Goal: Task Accomplishment & Management: Complete application form

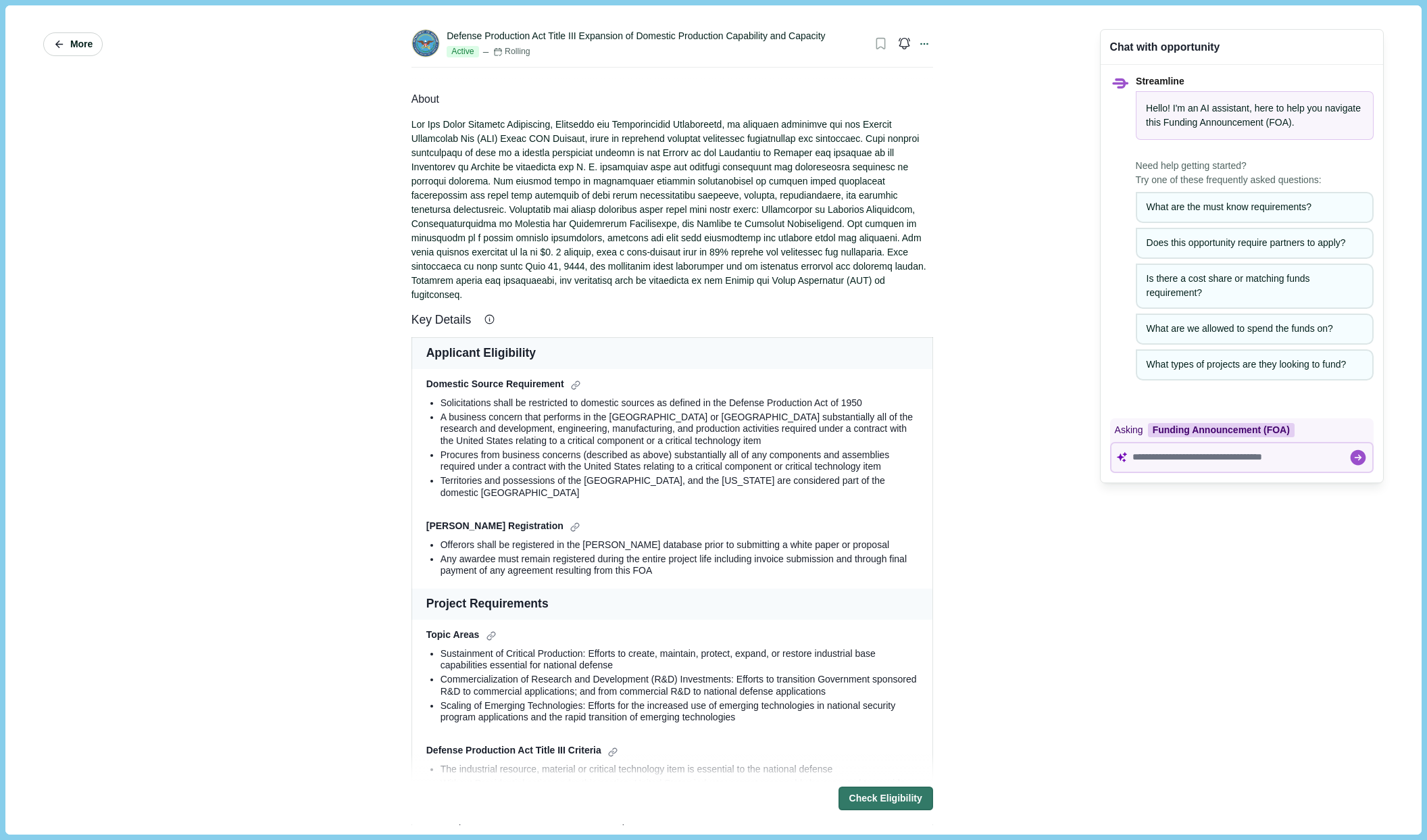
click at [78, 48] on span "More" at bounding box center [82, 45] width 23 height 11
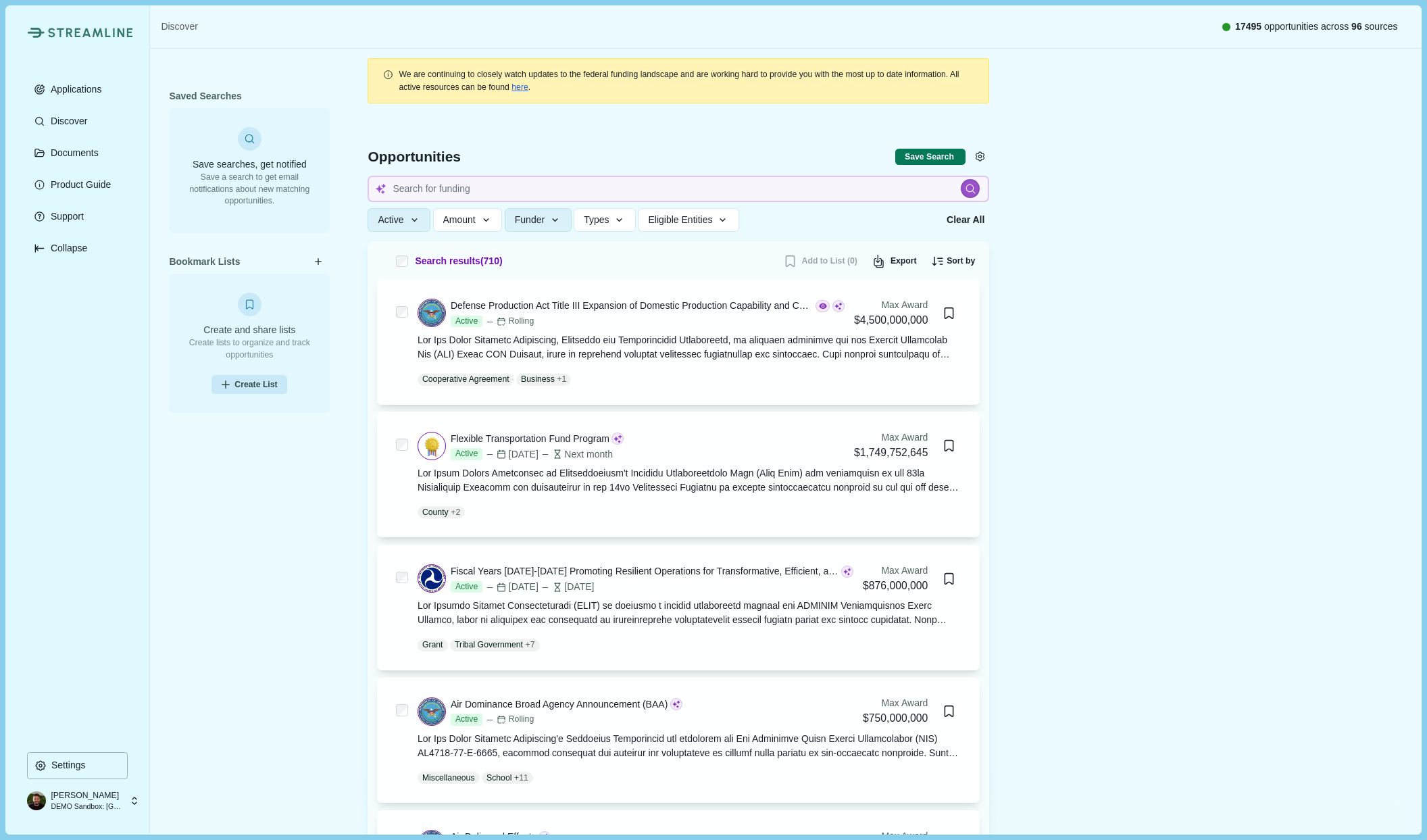
click at [114, 802] on p "DEMO Sandbox: [GEOGRAPHIC_DATA], [US_STATE]" at bounding box center [87, 807] width 71 height 11
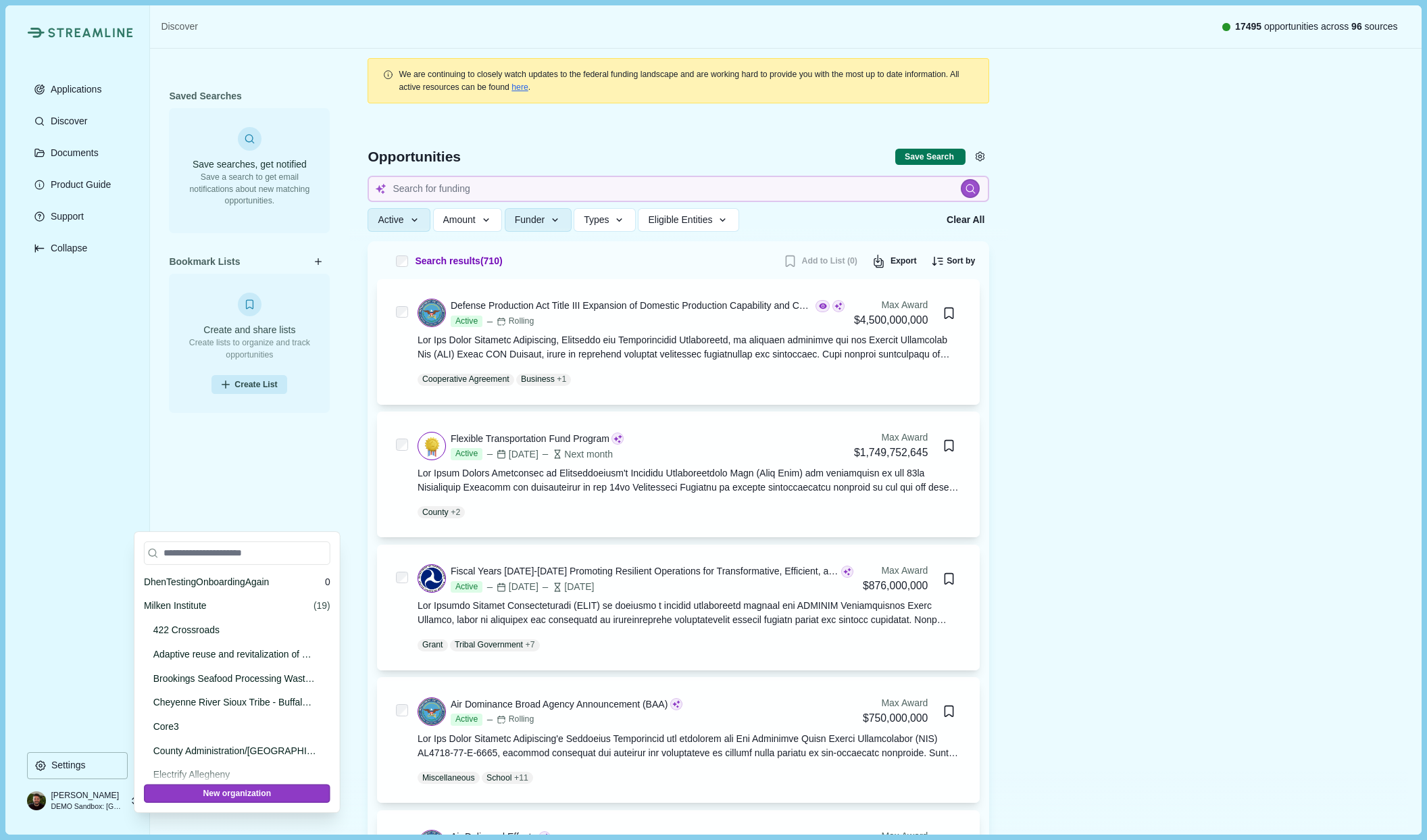
scroll to position [15615, 0]
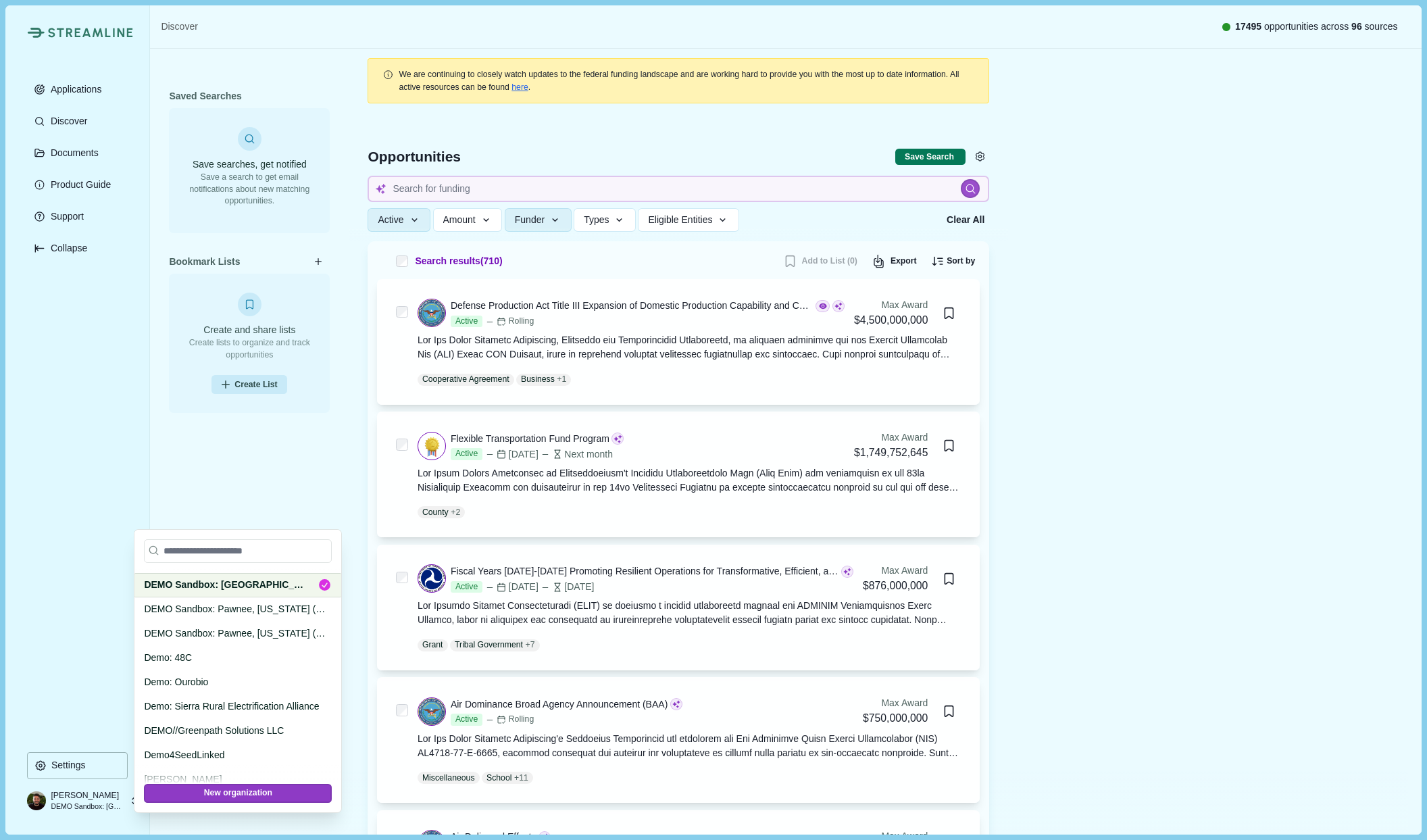
click at [203, 589] on p "DEMO Sandbox: [GEOGRAPHIC_DATA], [US_STATE]" at bounding box center [226, 585] width 165 height 15
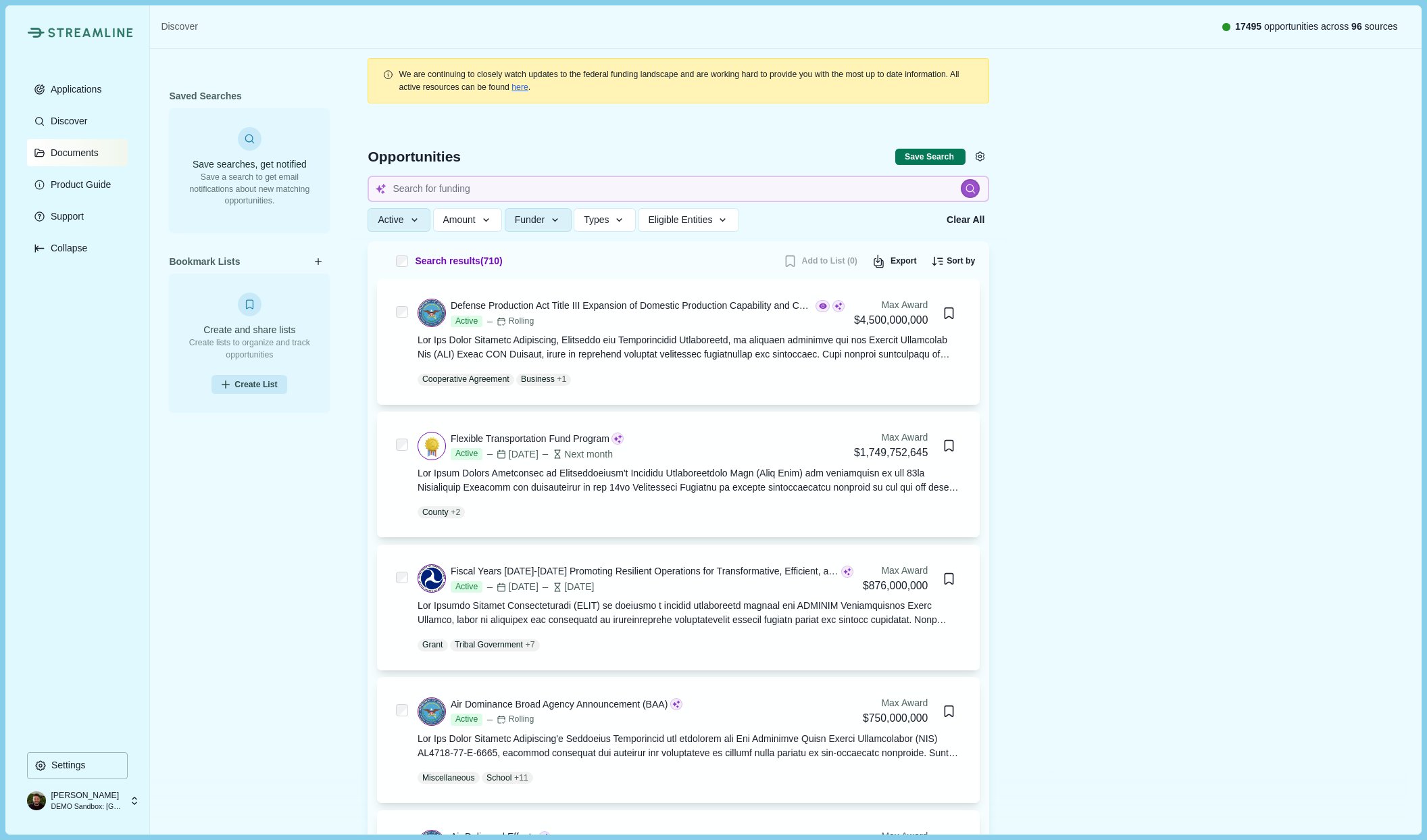
click at [71, 158] on button "Documents" at bounding box center [77, 152] width 101 height 27
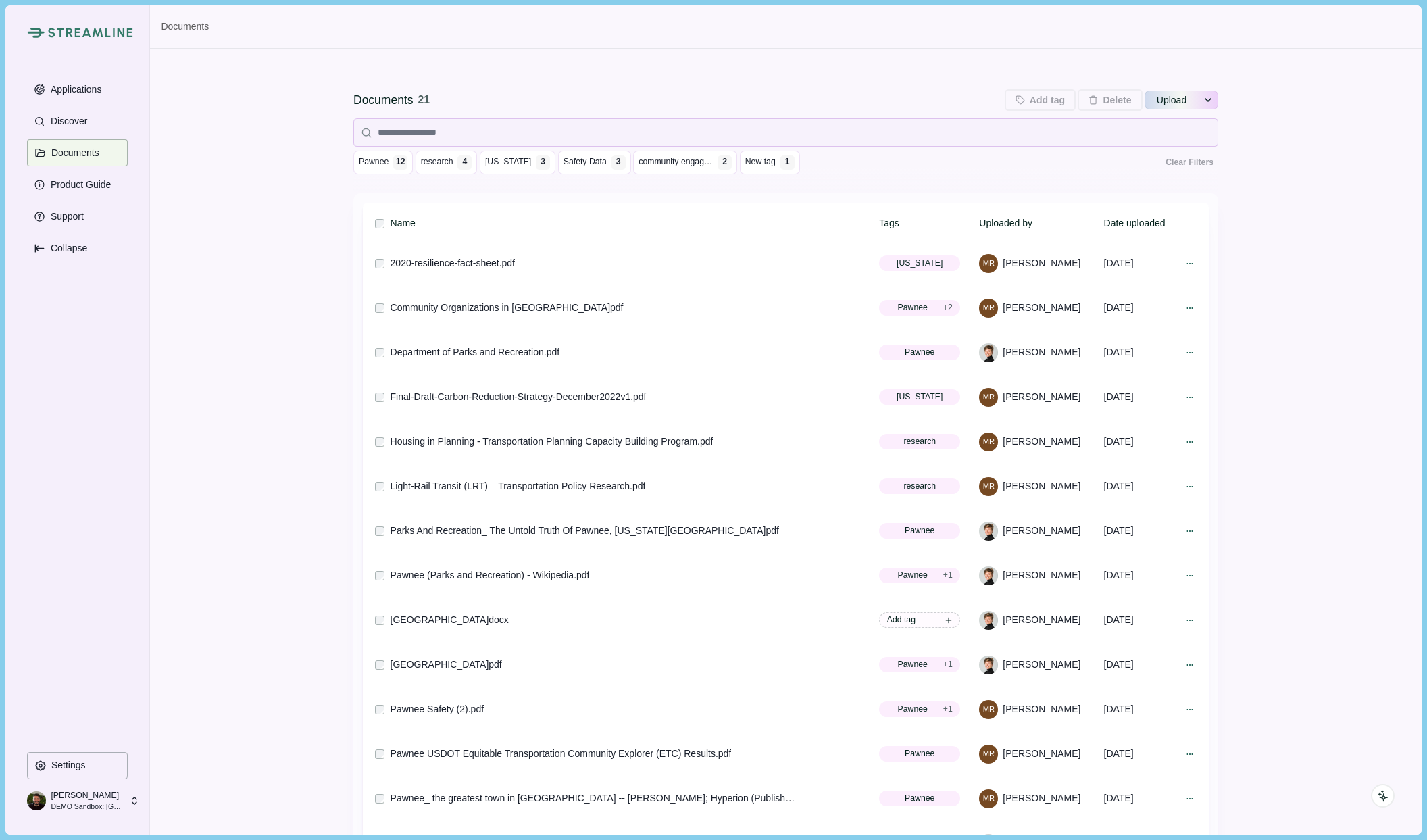
click at [295, 488] on div "Documents 21 Add tag Add tags to 0 selected documents Press Enter to add a new …" at bounding box center [786, 521] width 1271 height 944
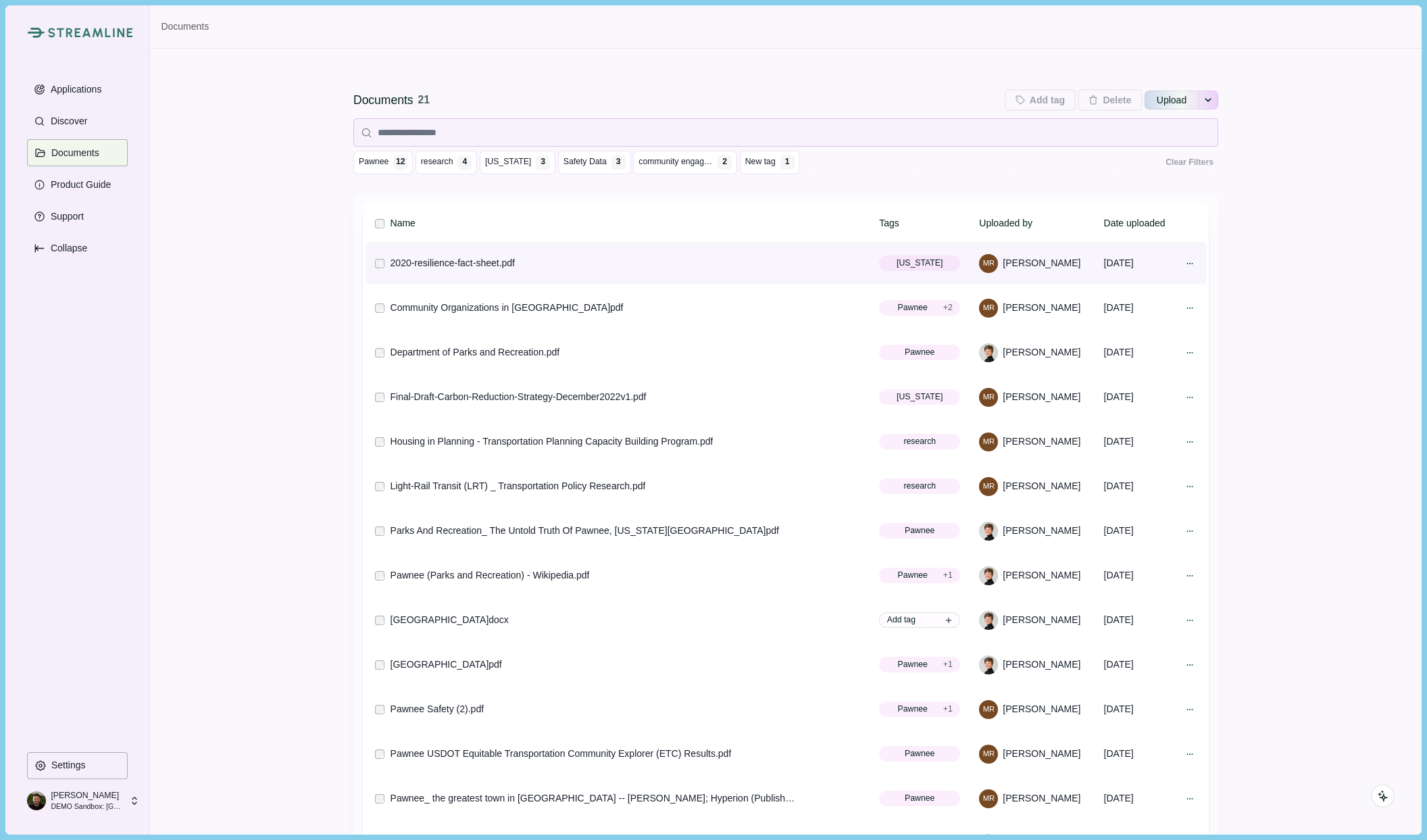
click at [438, 265] on div "2020-resilience-fact-sheet.pdf" at bounding box center [452, 264] width 124 height 15
click at [1189, 262] on icon at bounding box center [1190, 264] width 10 height 10
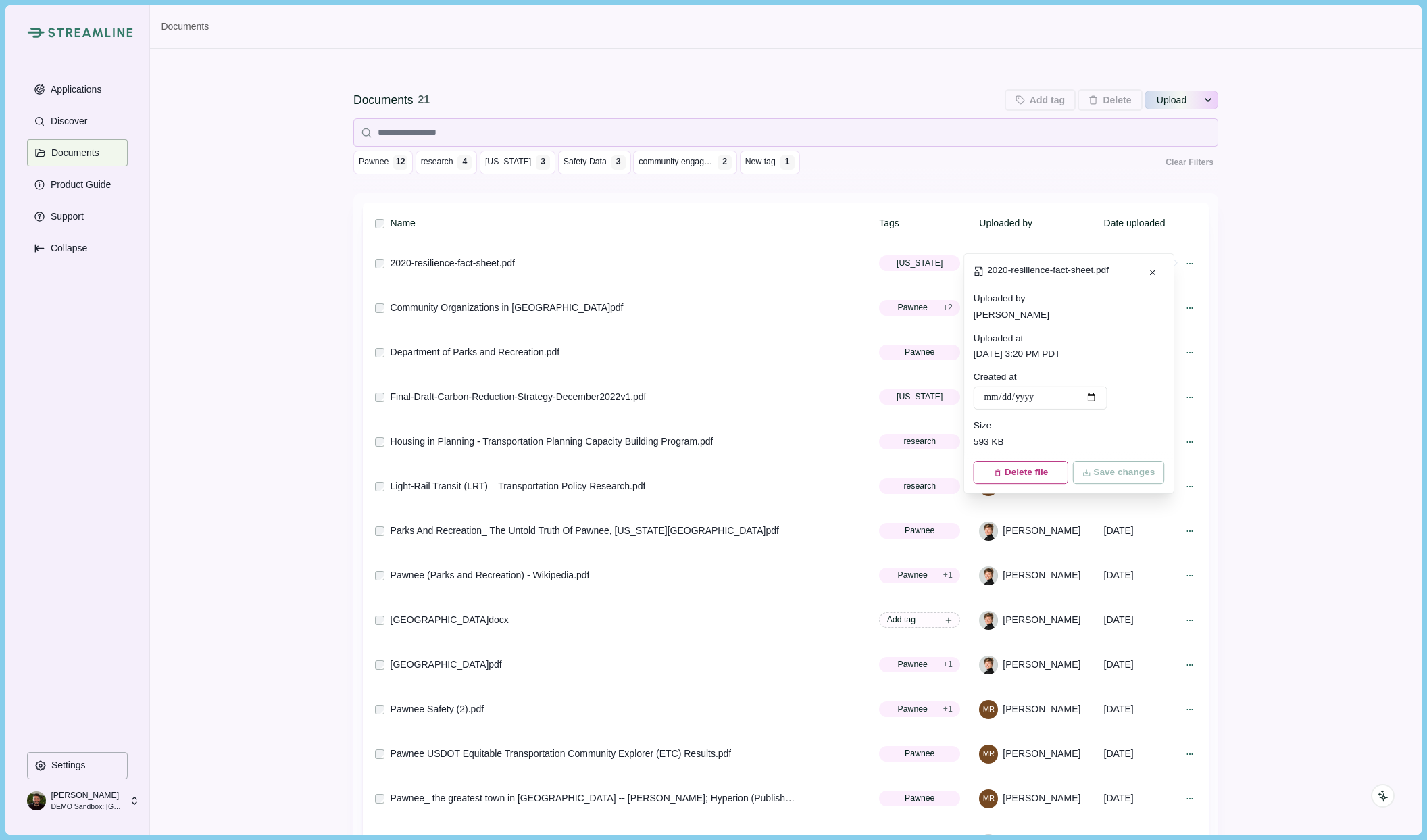
click at [1295, 290] on div "Documents 21 Add tag Add tags to 0 selected documents Press Enter to add a new …" at bounding box center [786, 521] width 1271 height 944
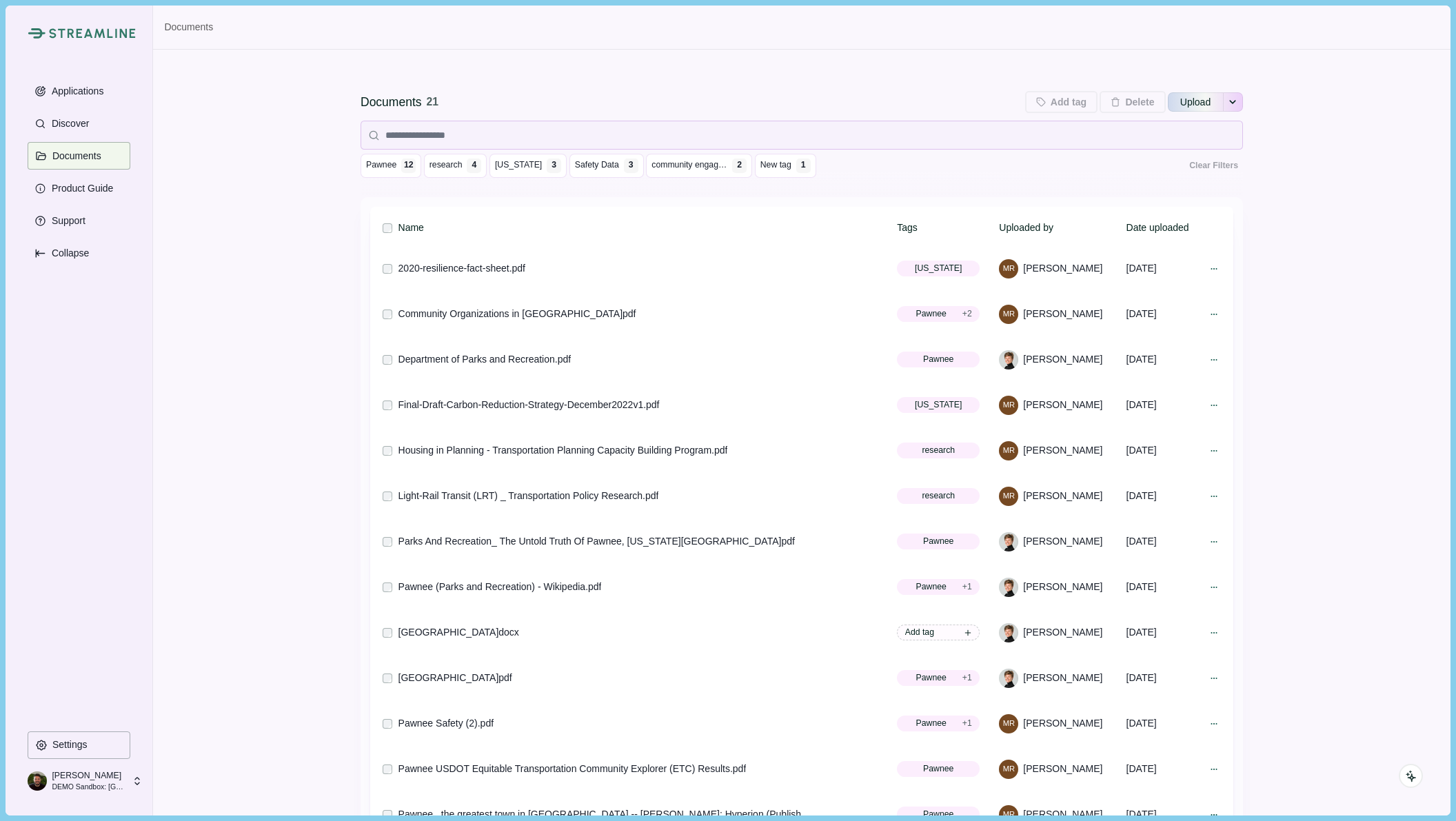
click at [146, 779] on div "Streamline Climate Applications Discover Documents Product Guide Support Collap…" at bounding box center [79, 410] width 147 height 809
click at [141, 778] on icon at bounding box center [136, 780] width 12 height 12
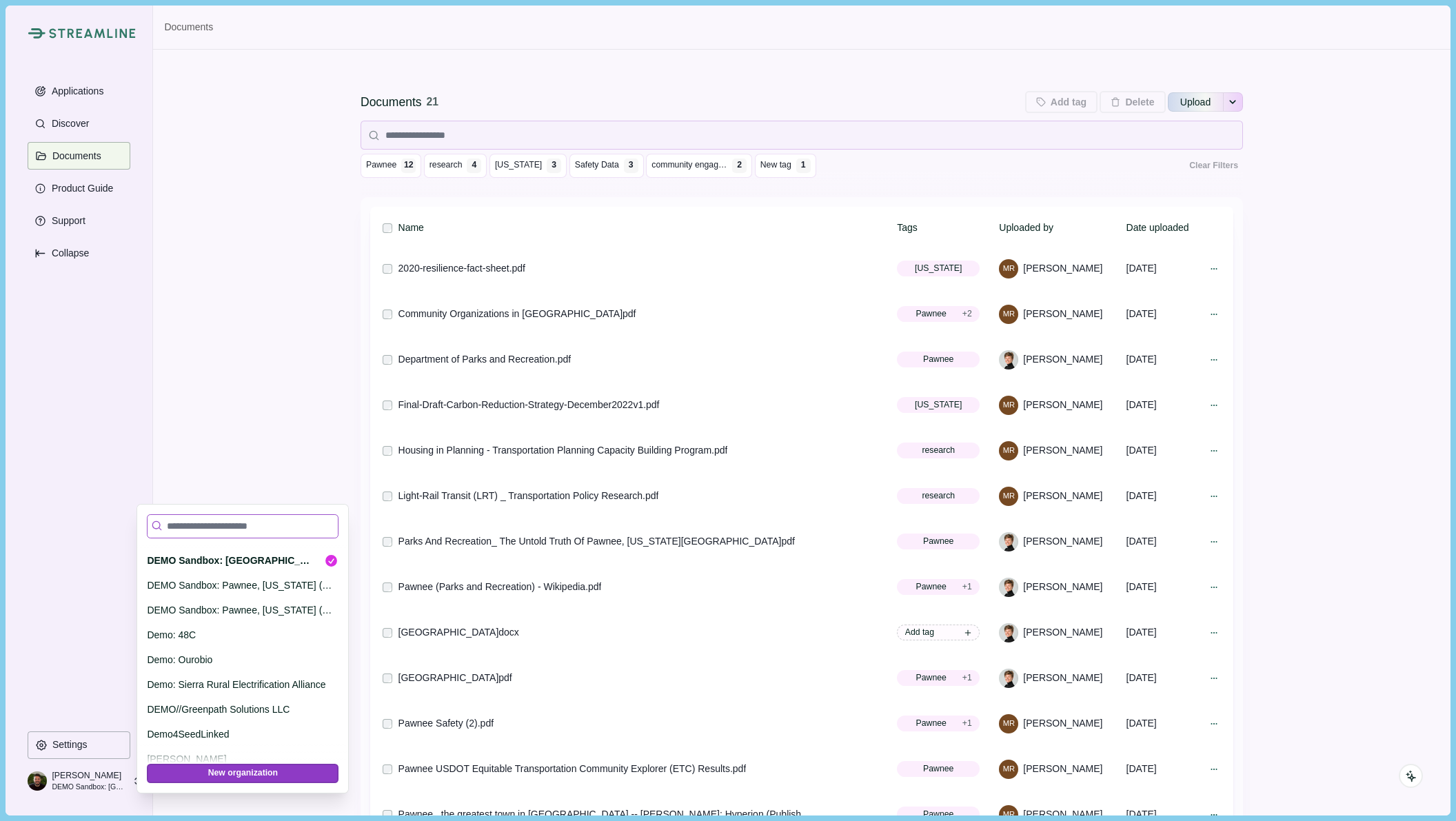
click at [224, 527] on input at bounding box center [243, 526] width 192 height 24
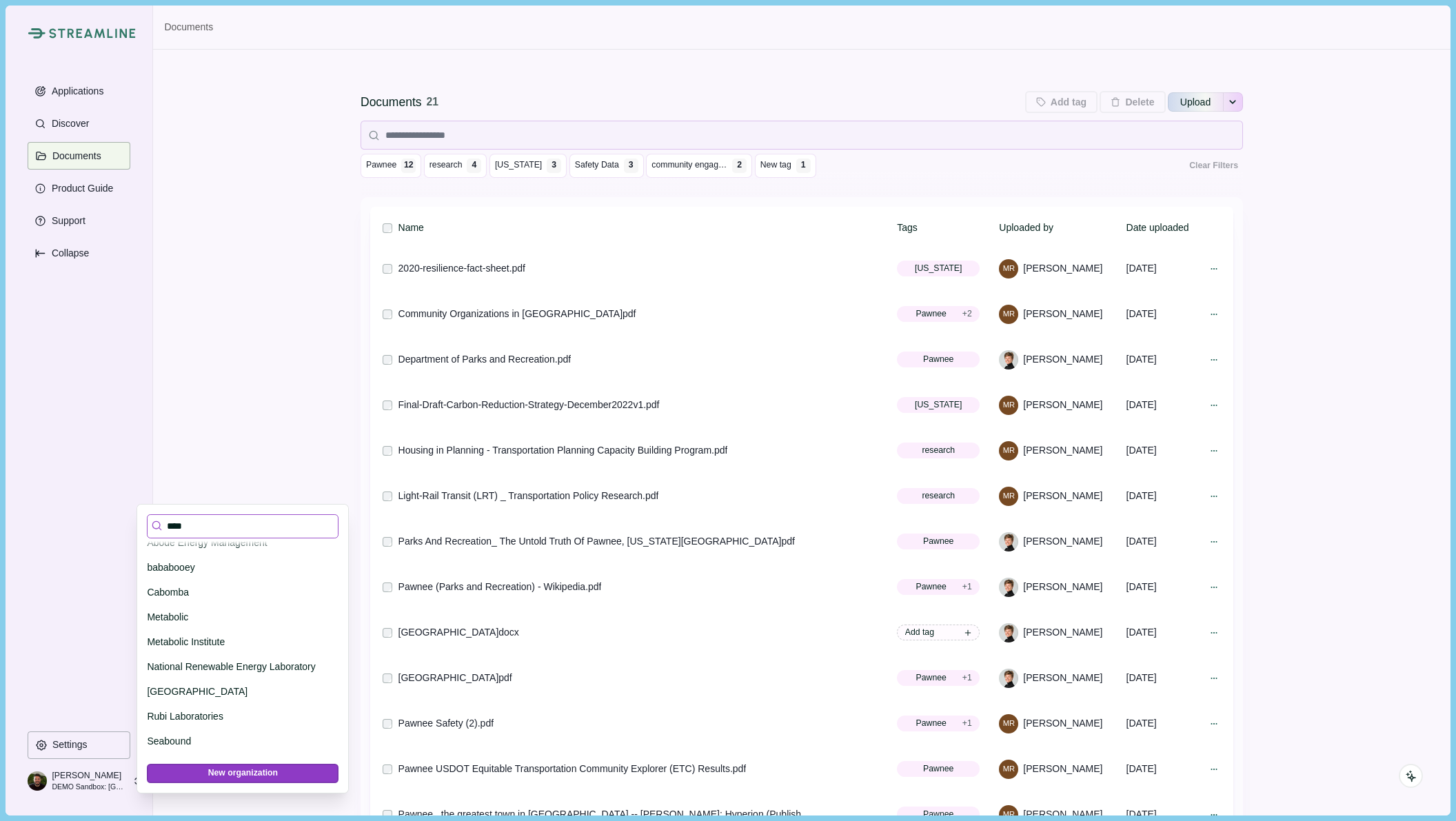
scroll to position [0, 0]
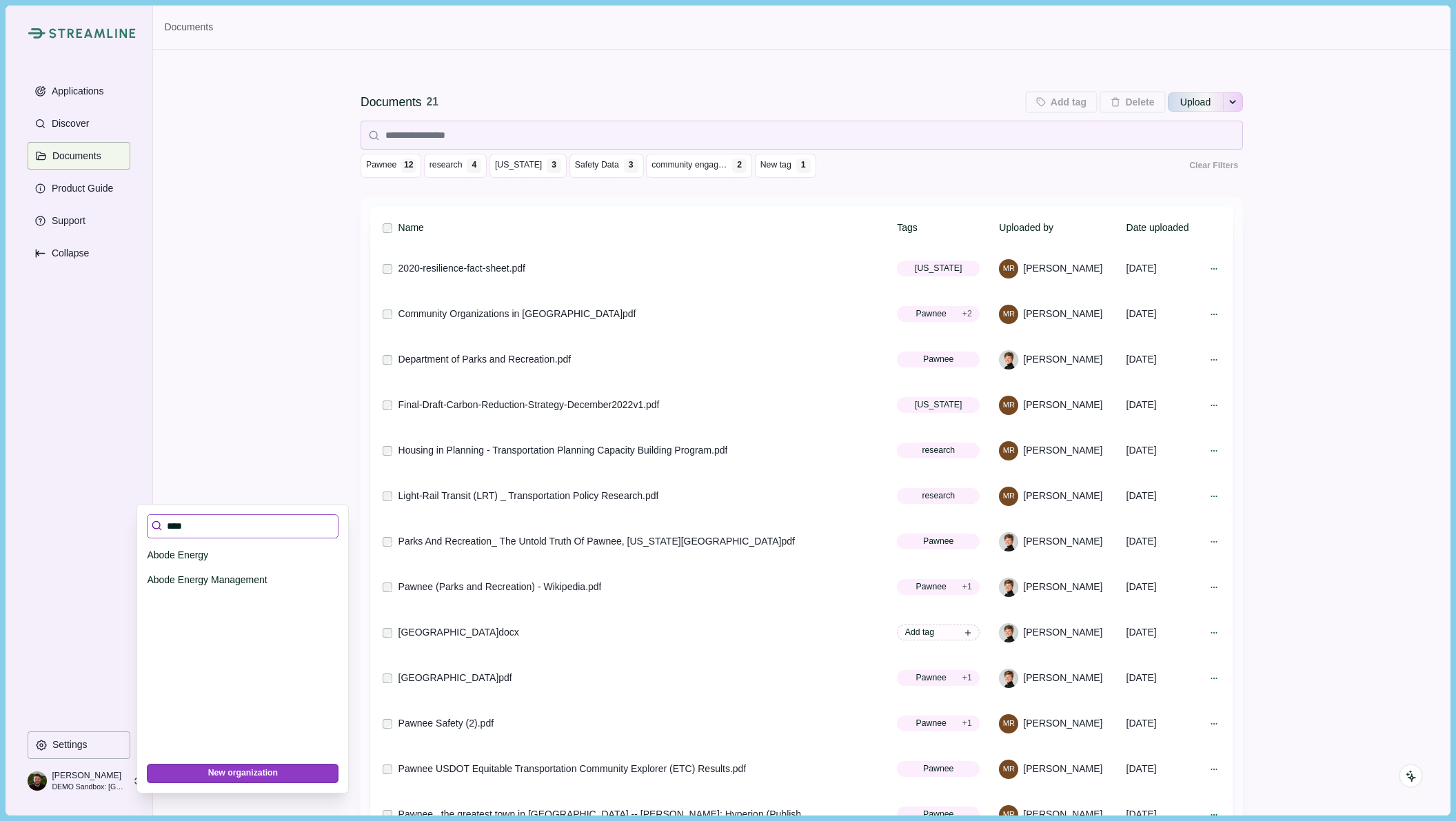
type input "****"
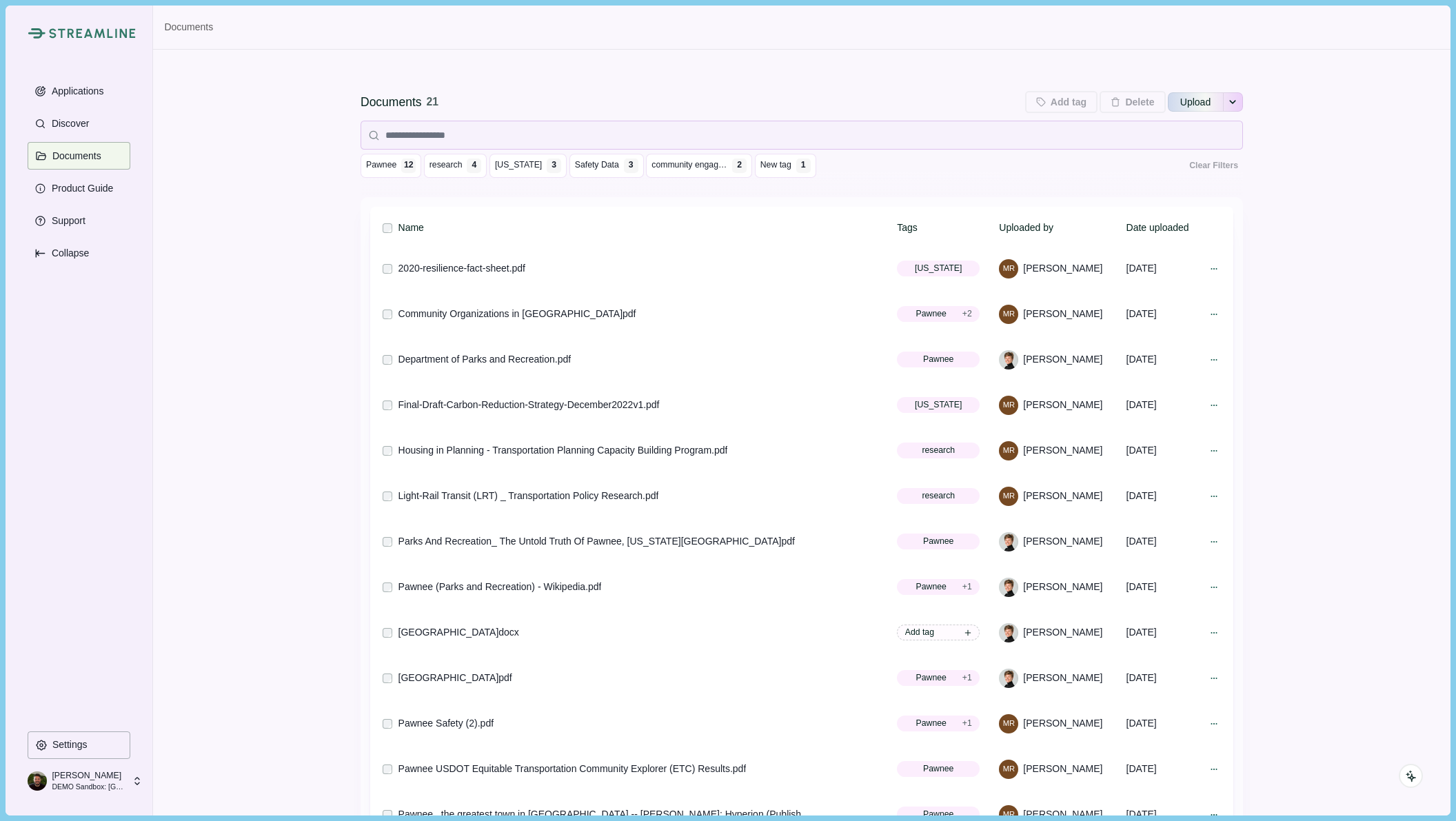
click at [102, 570] on div "Applications Discover Documents Product Guide Support Collapse" at bounding box center [79, 403] width 103 height 653
click at [124, 779] on div "Nick Pearson DEMO Sandbox: Pawnee, Indiana" at bounding box center [79, 780] width 103 height 25
click at [114, 382] on div "Applications Discover Documents Product Guide Support Collapse" at bounding box center [79, 403] width 103 height 653
click at [79, 98] on button "Applications" at bounding box center [79, 90] width 103 height 27
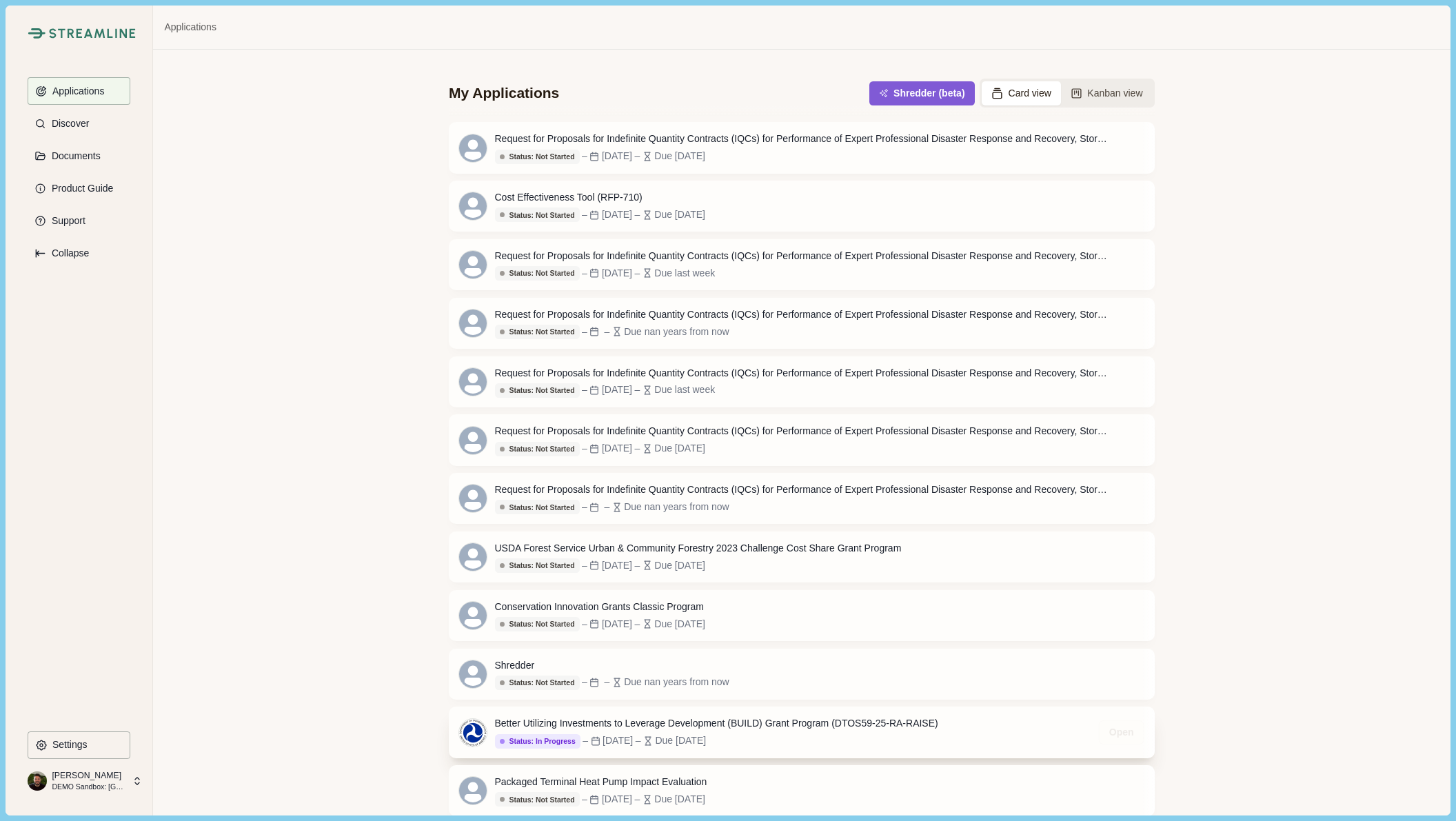
click at [802, 727] on div "Better Utilizing Investments to Leverage Development (BUILD) Grant Program (DTO…" at bounding box center [717, 723] width 443 height 15
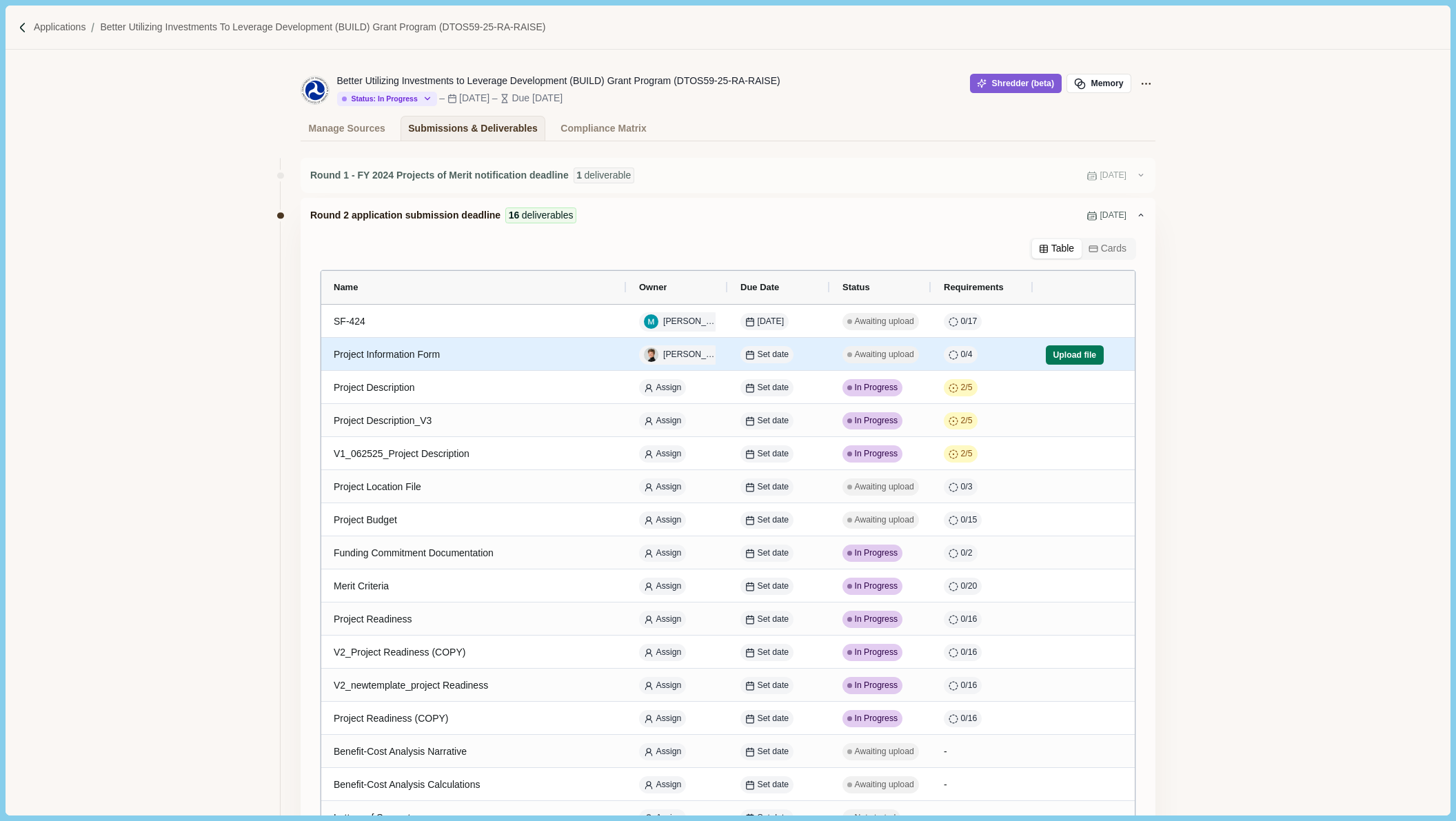
scroll to position [5, 0]
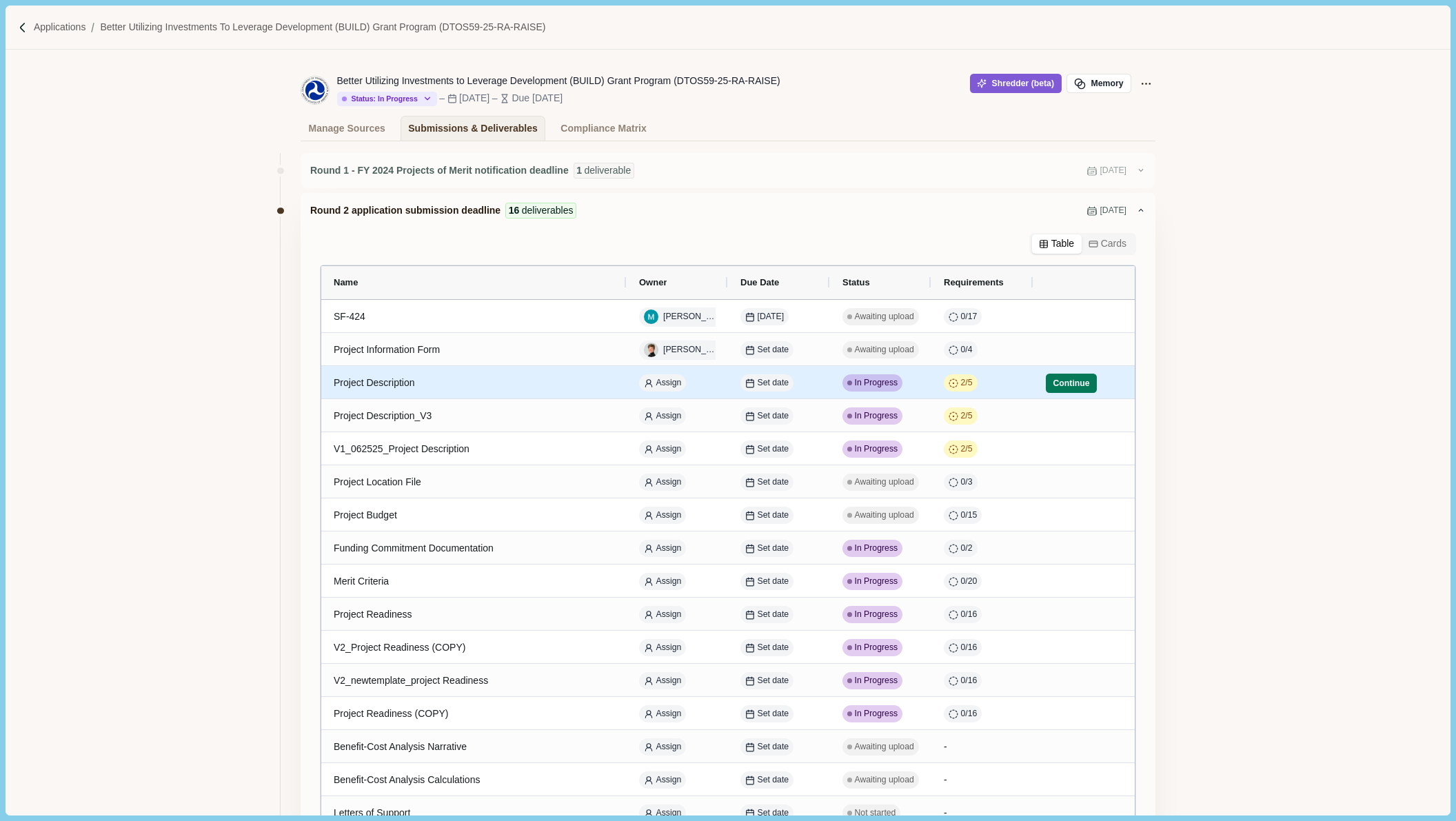
click at [486, 389] on div "Project Description" at bounding box center [473, 383] width 280 height 27
select select "********"
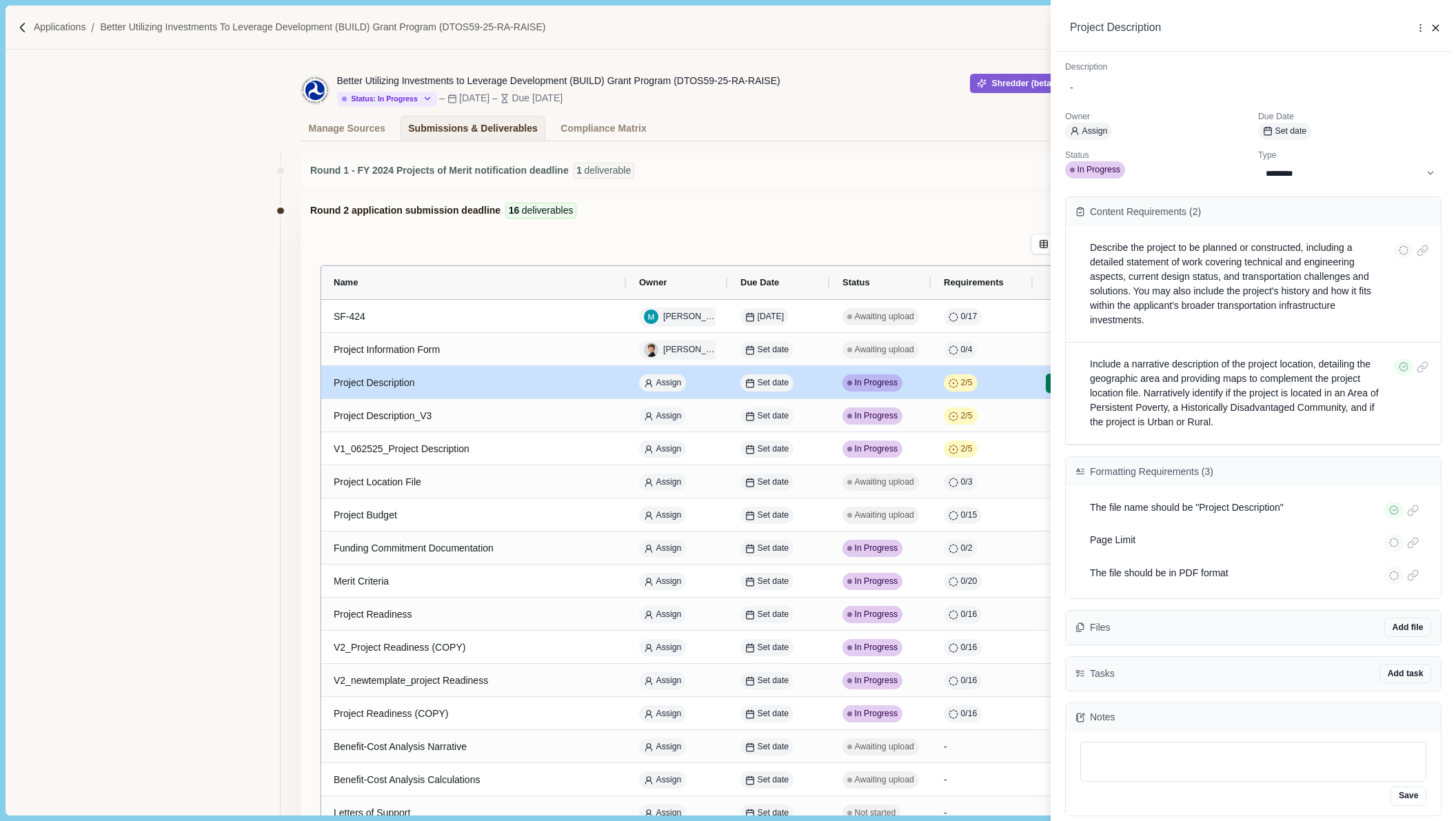
click at [880, 379] on div "**********" at bounding box center [728, 410] width 1456 height 821
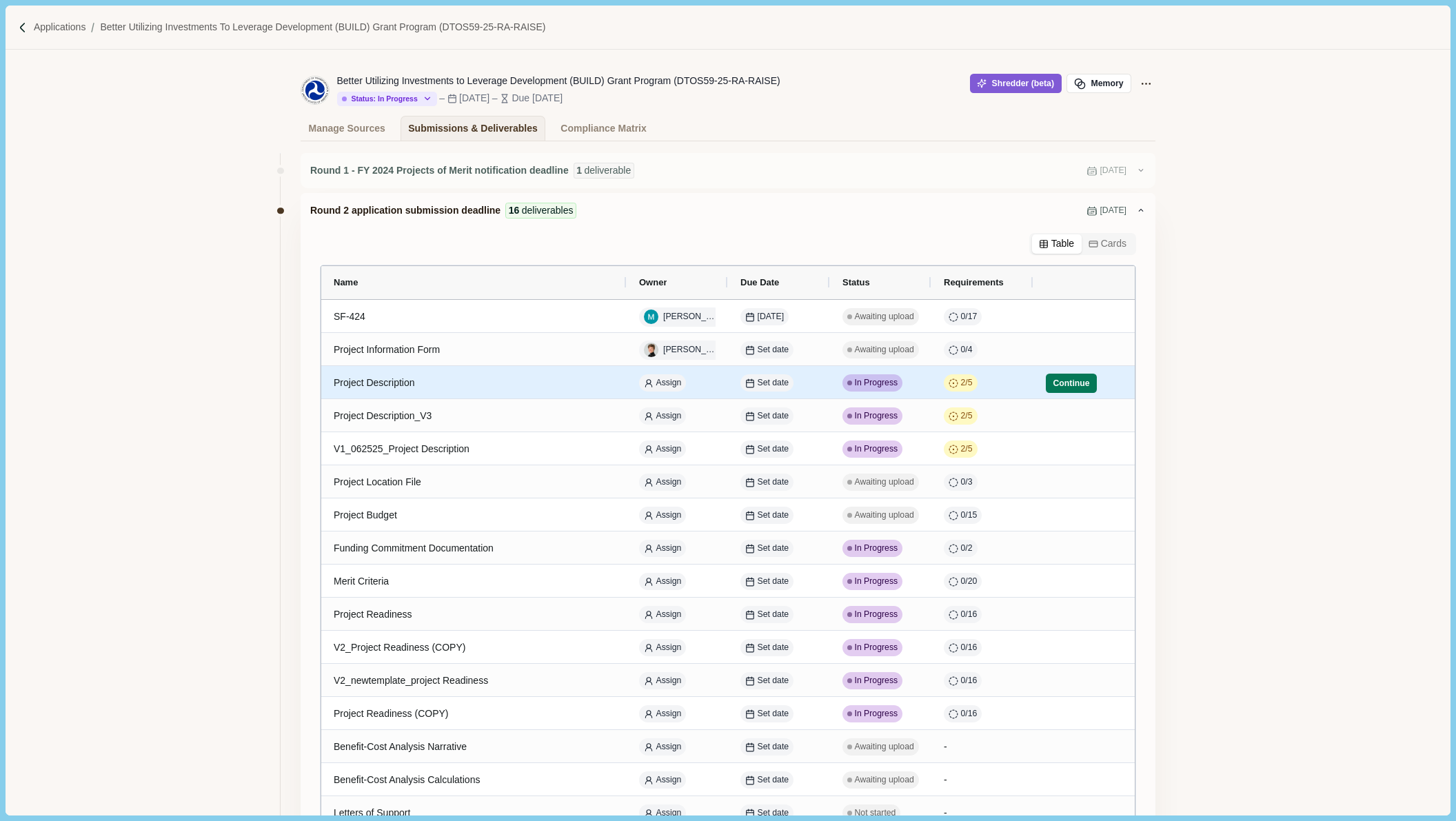
click at [873, 384] on span "In Progress" at bounding box center [877, 383] width 44 height 12
select select "********"
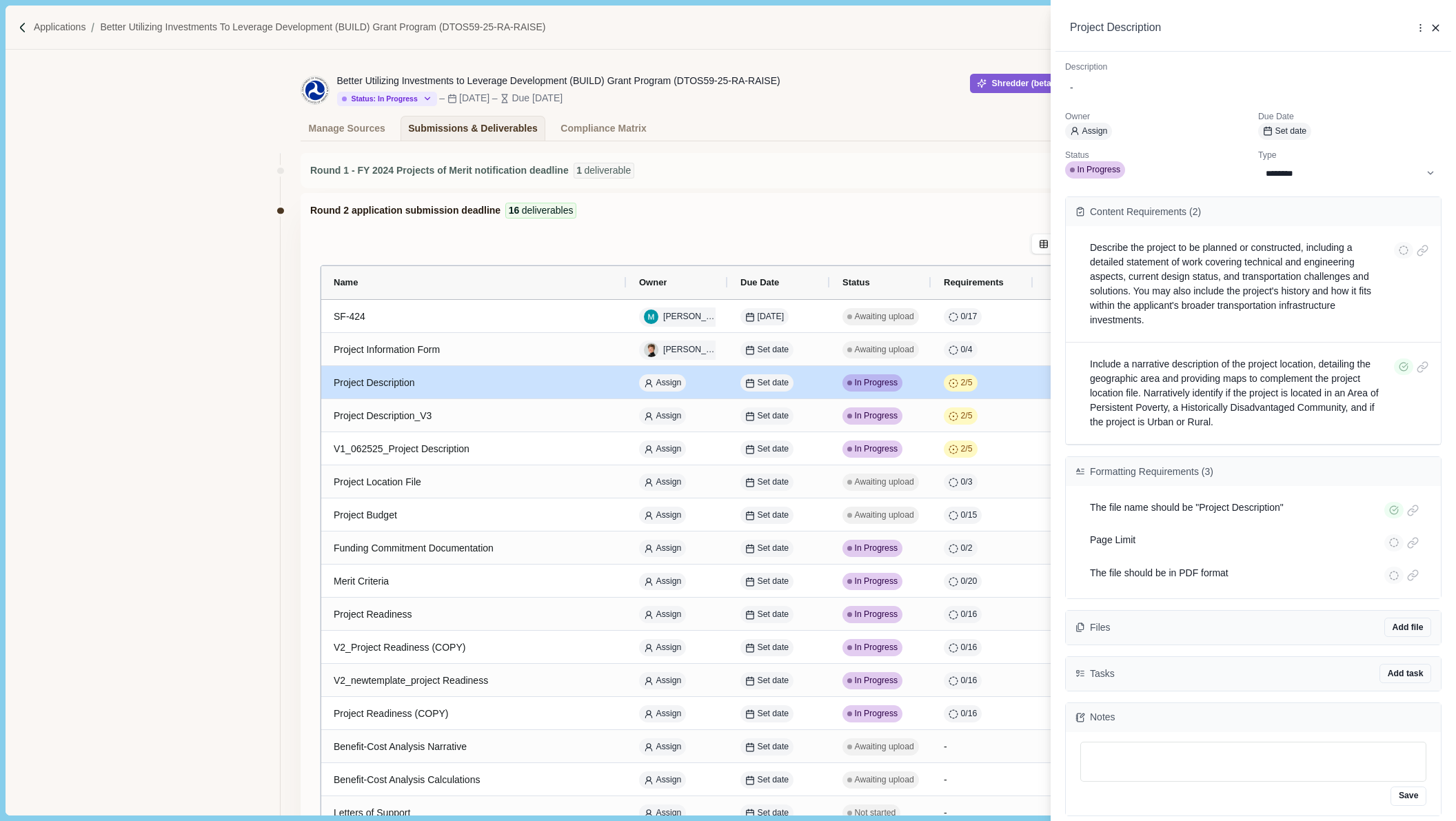
click at [1045, 385] on div "**********" at bounding box center [728, 410] width 1456 height 821
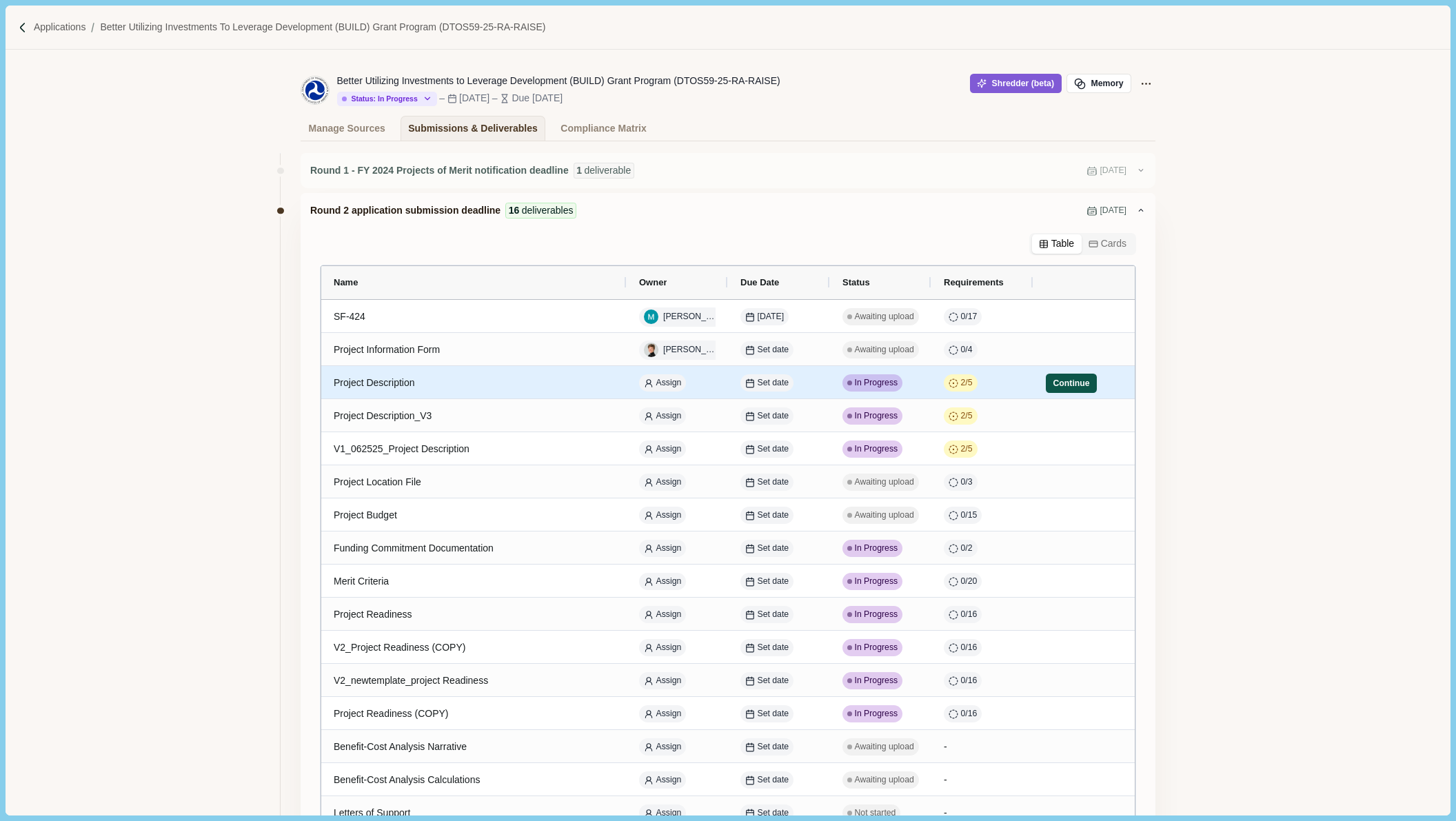
click at [1060, 383] on button "Continue" at bounding box center [1072, 383] width 51 height 19
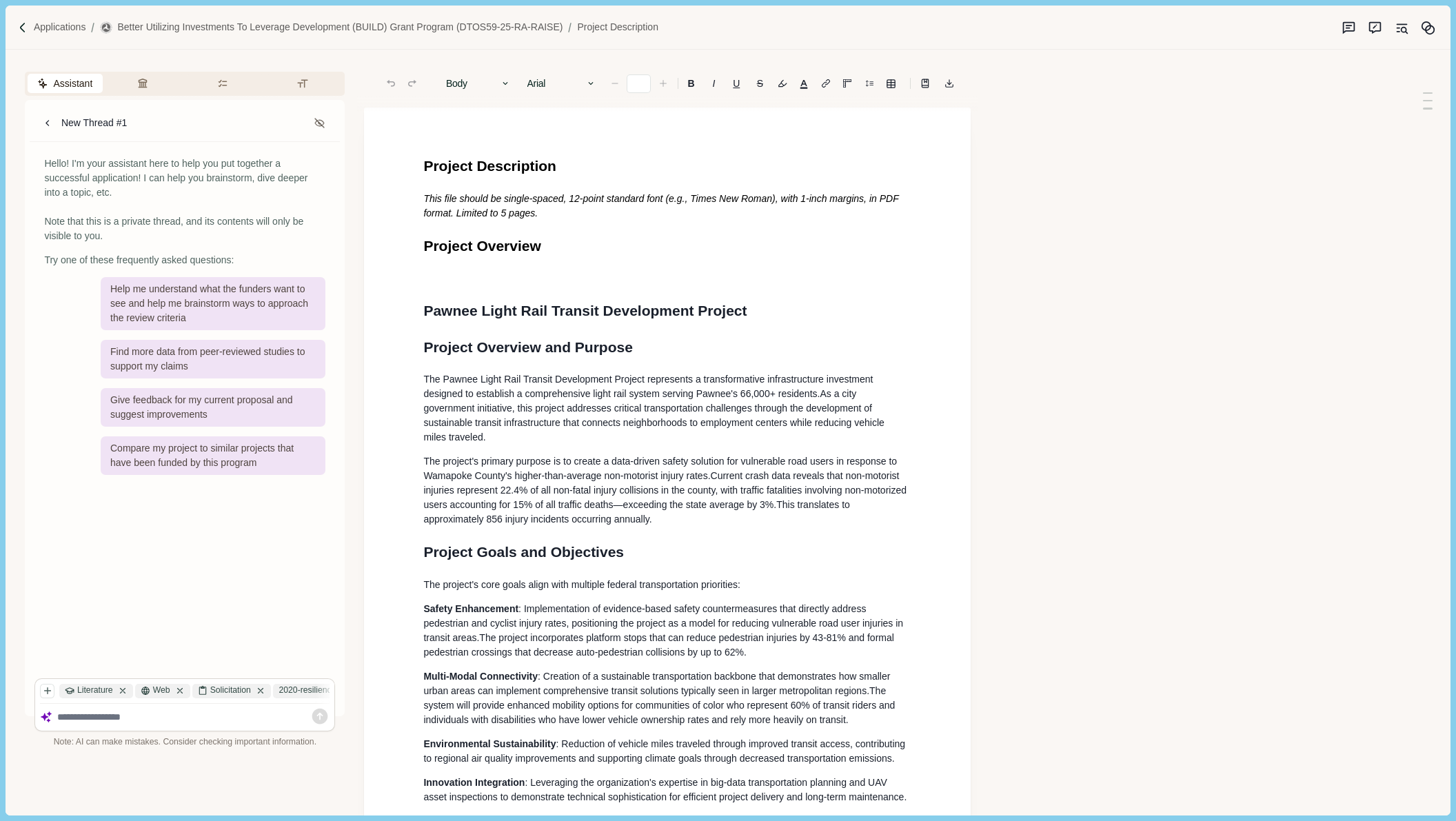
type input "**"
click at [128, 718] on textarea at bounding box center [194, 717] width 273 height 12
click at [123, 403] on div "Give feedback for my current proposal and suggest improvements" at bounding box center [213, 407] width 225 height 39
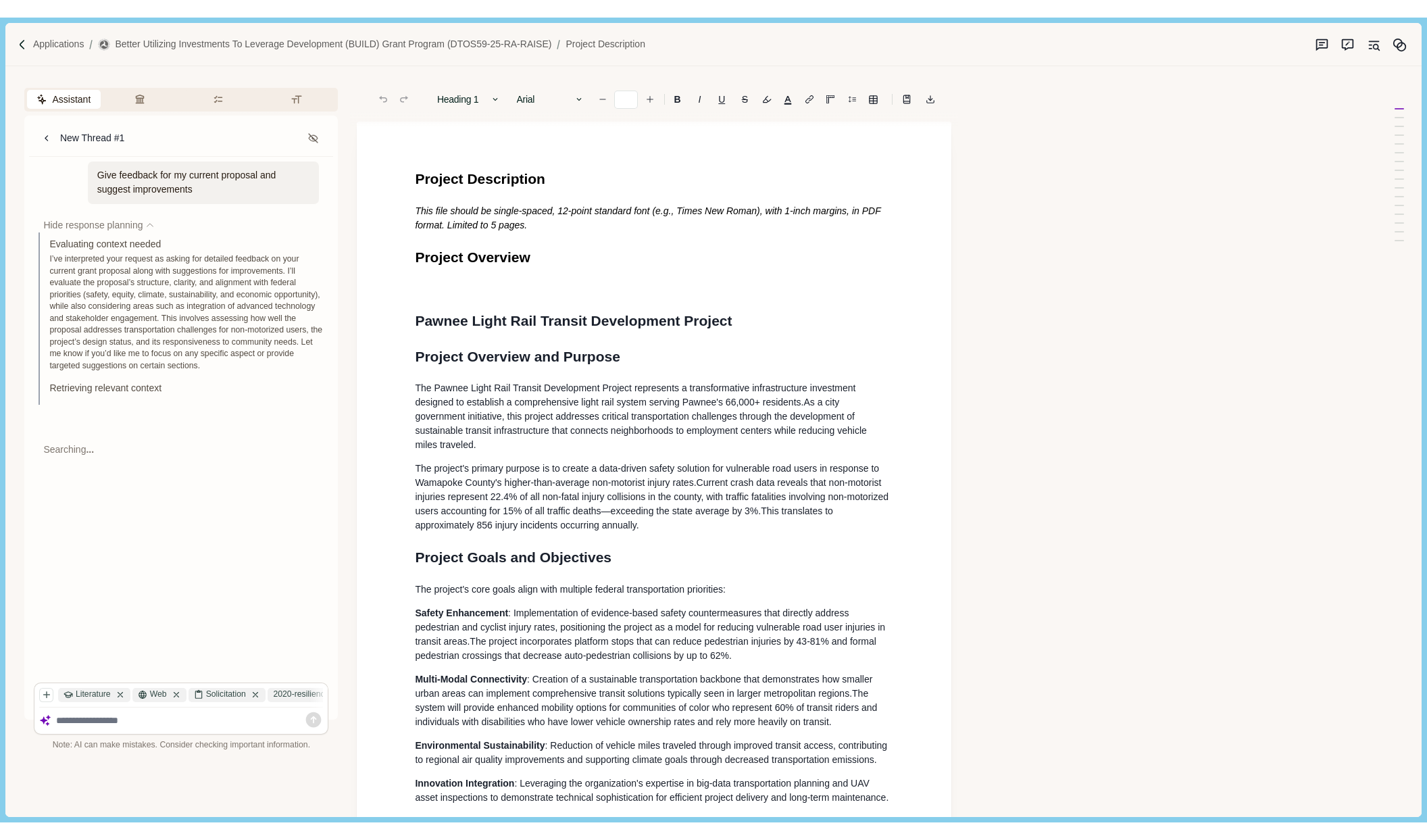
scroll to position [1, 0]
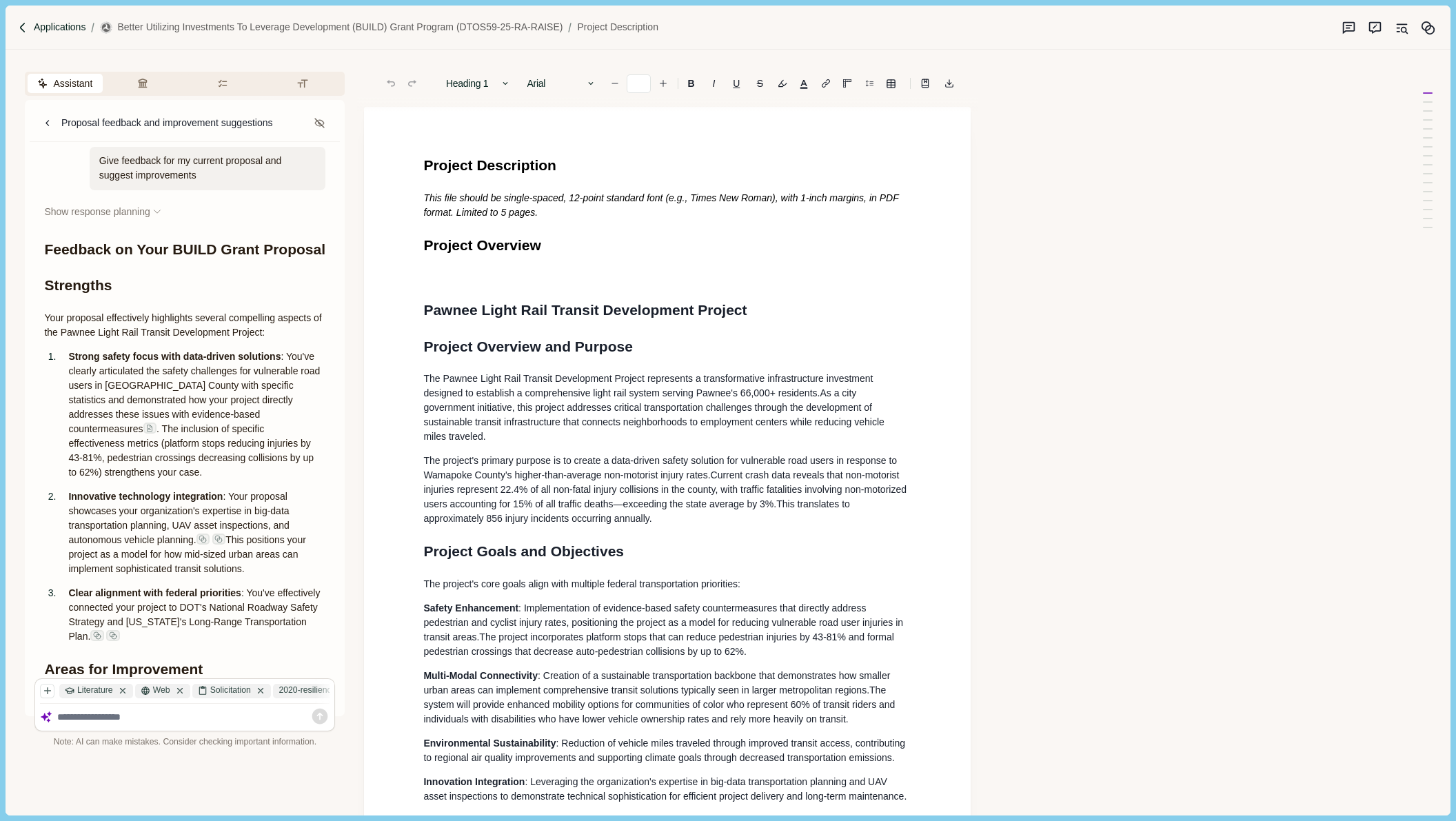
click at [64, 27] on p "Applications" at bounding box center [60, 27] width 52 height 15
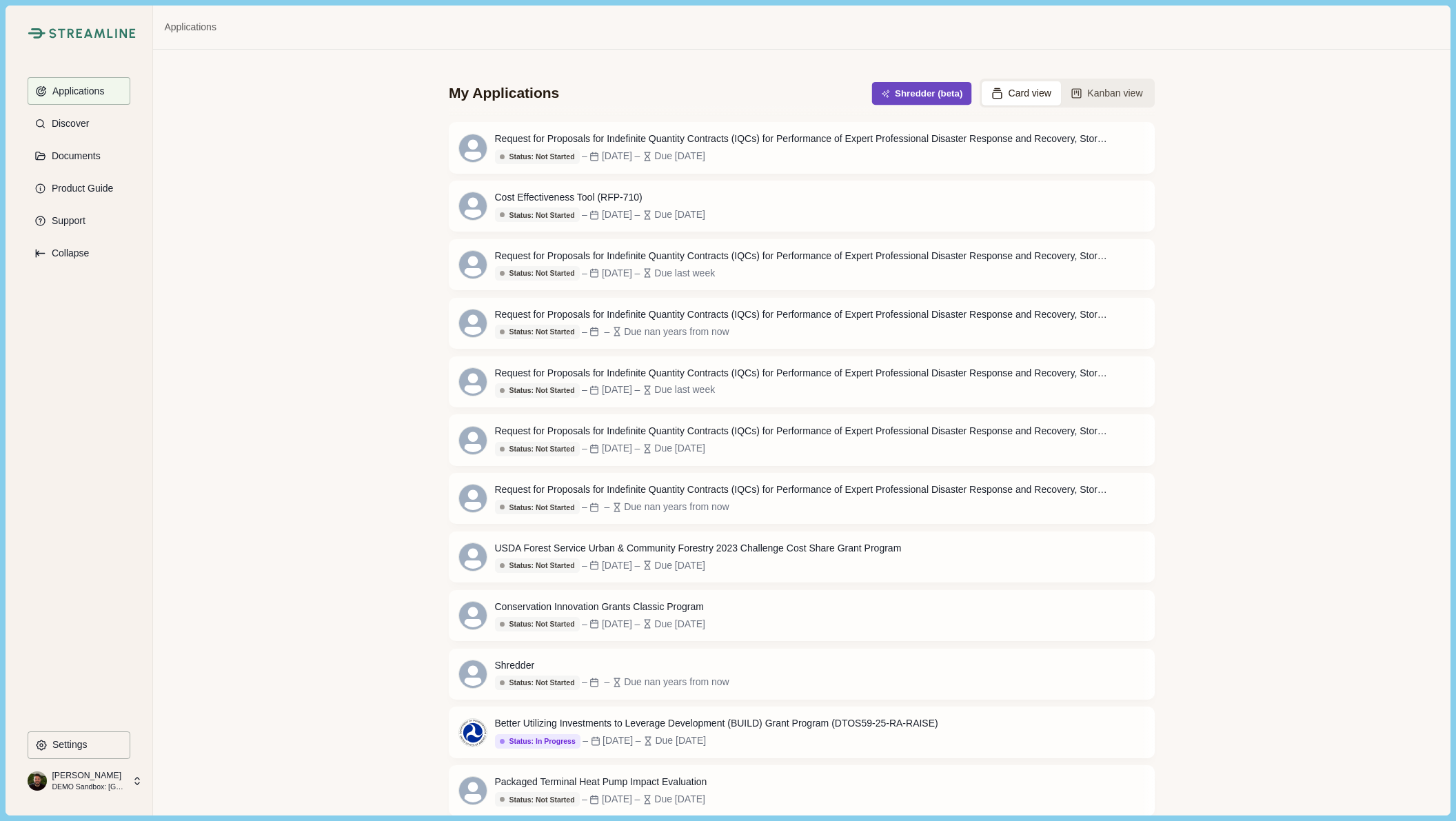
click at [897, 98] on button "Shredder (beta)" at bounding box center [922, 93] width 100 height 23
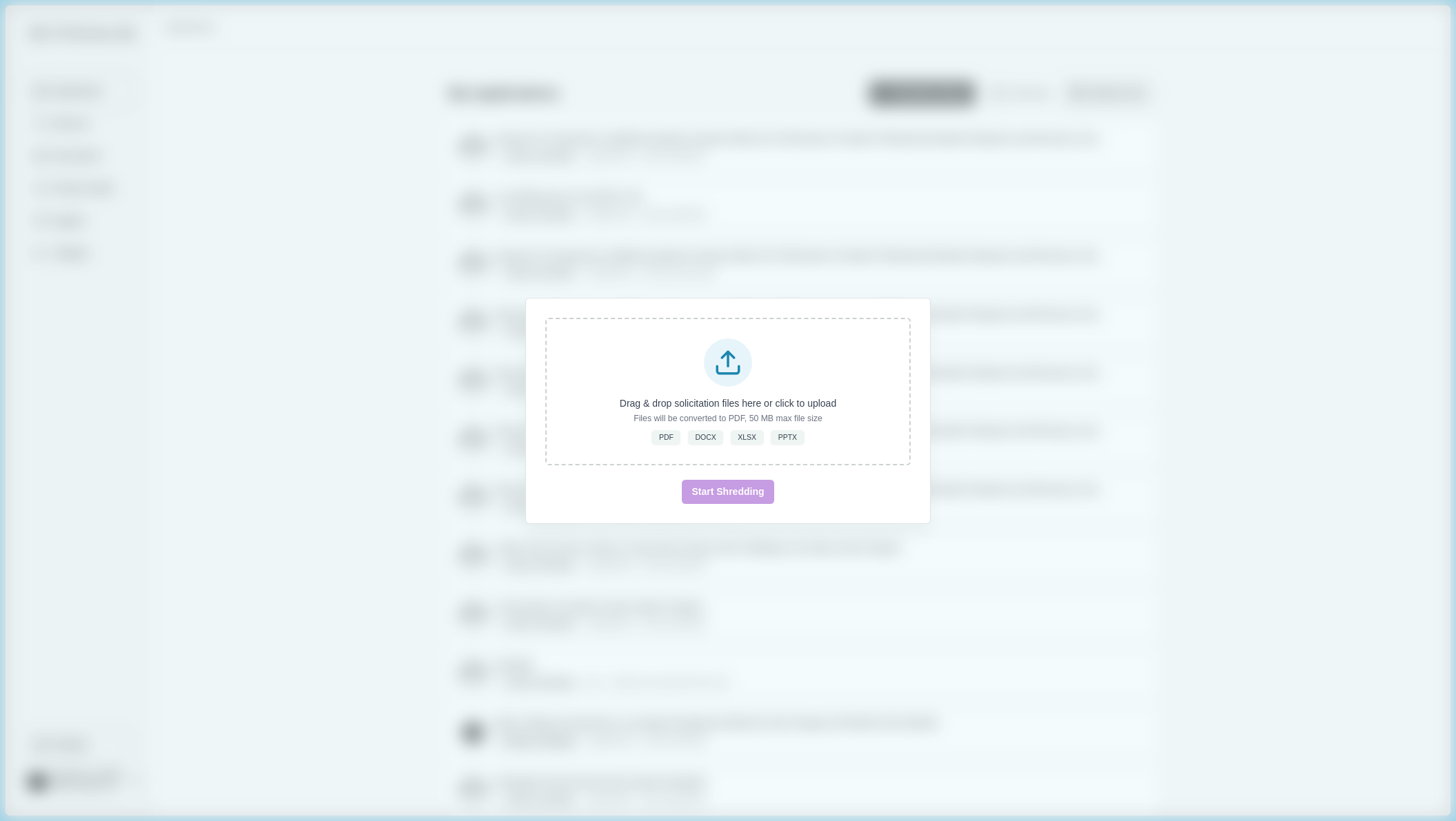
drag, startPoint x: 1099, startPoint y: 381, endPoint x: 1087, endPoint y: 376, distance: 13.0
click at [1099, 381] on div "Drag & drop solicitation files here or click to upload Files will be converted …" at bounding box center [728, 410] width 1456 height 821
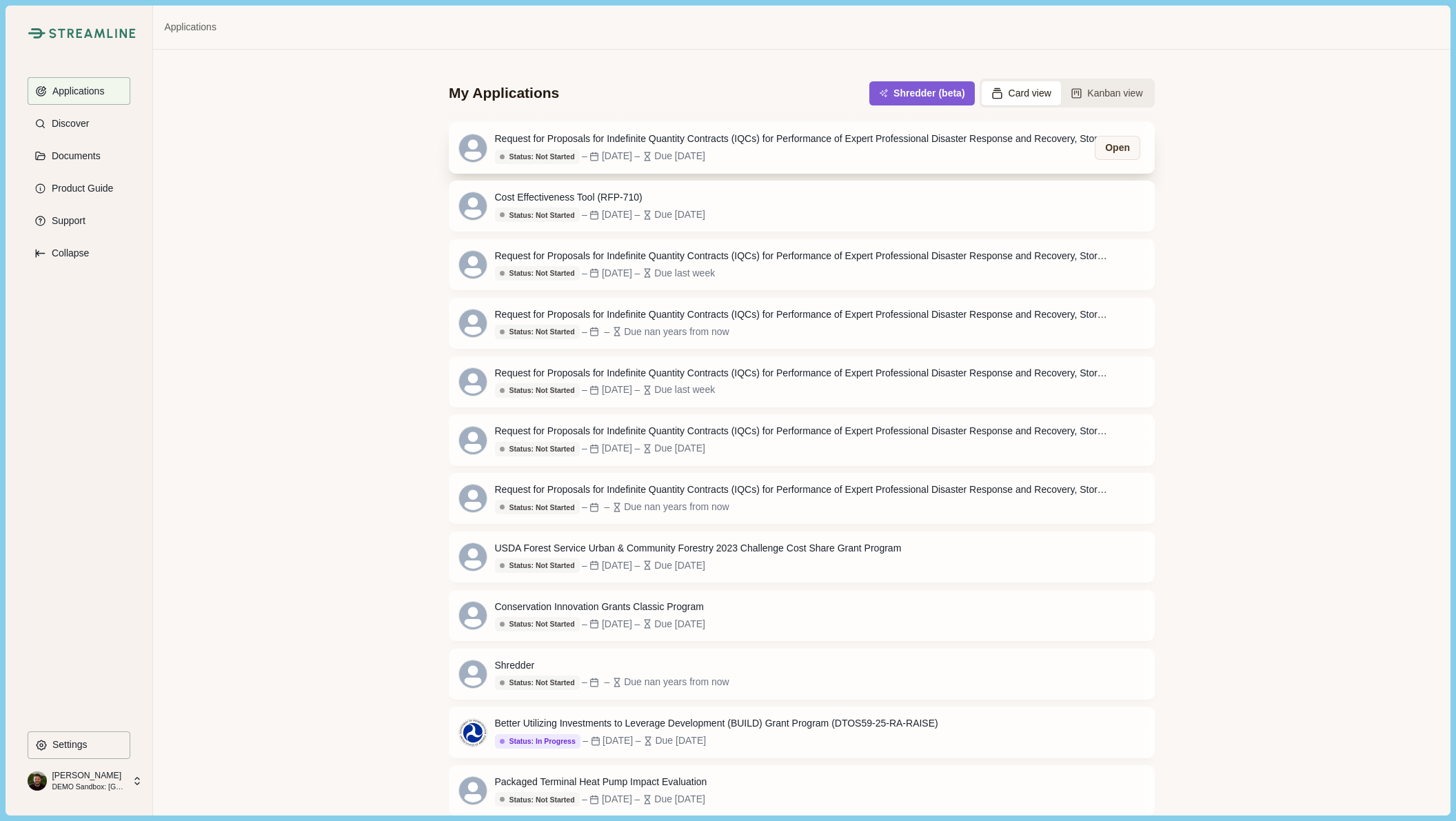
click at [623, 139] on div "Request for Proposals for Indefinite Quantity Contracts (IQCs) for Performance …" at bounding box center [806, 139] width 620 height 15
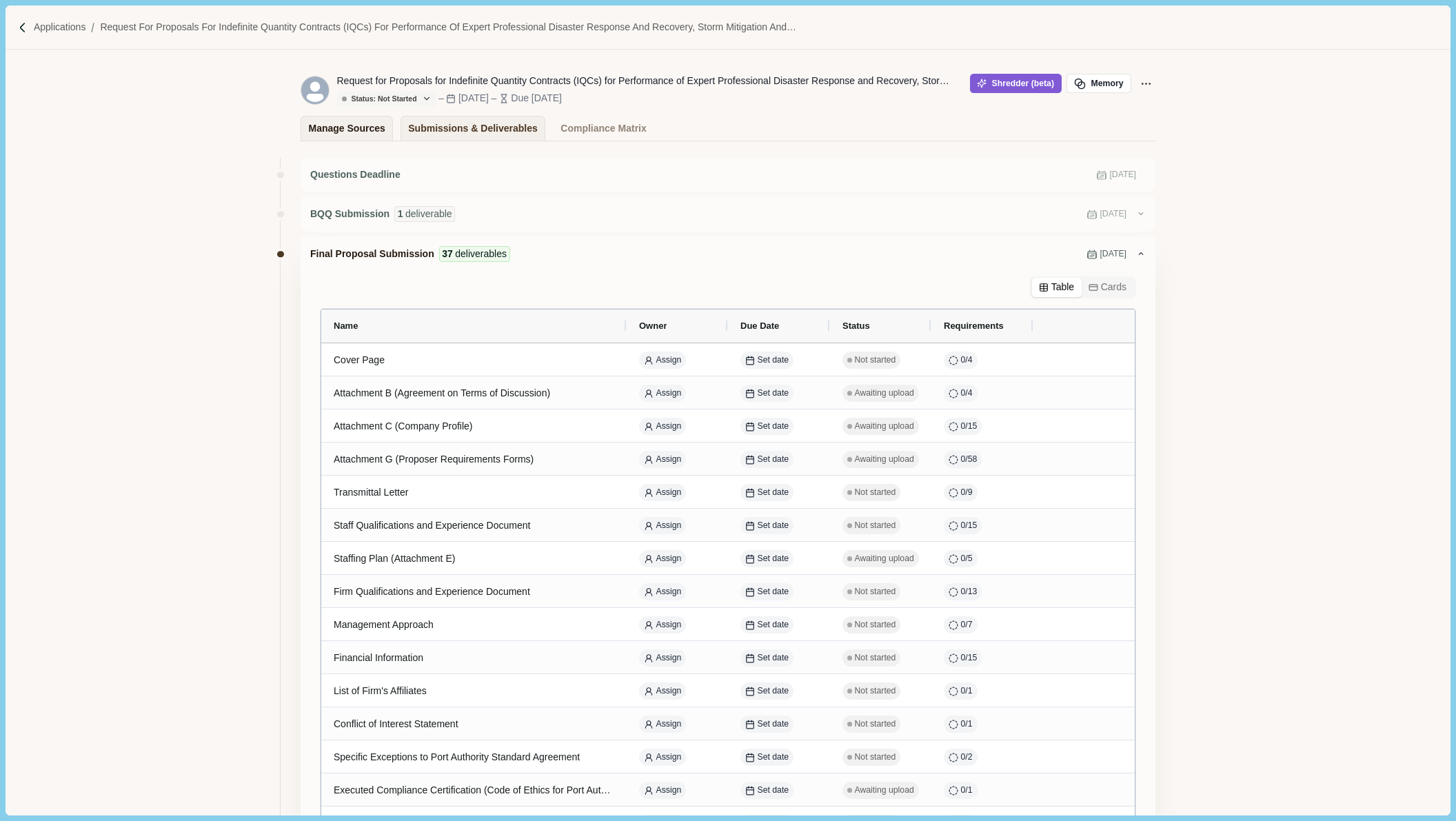
click at [362, 128] on div "Manage Sources" at bounding box center [347, 128] width 77 height 24
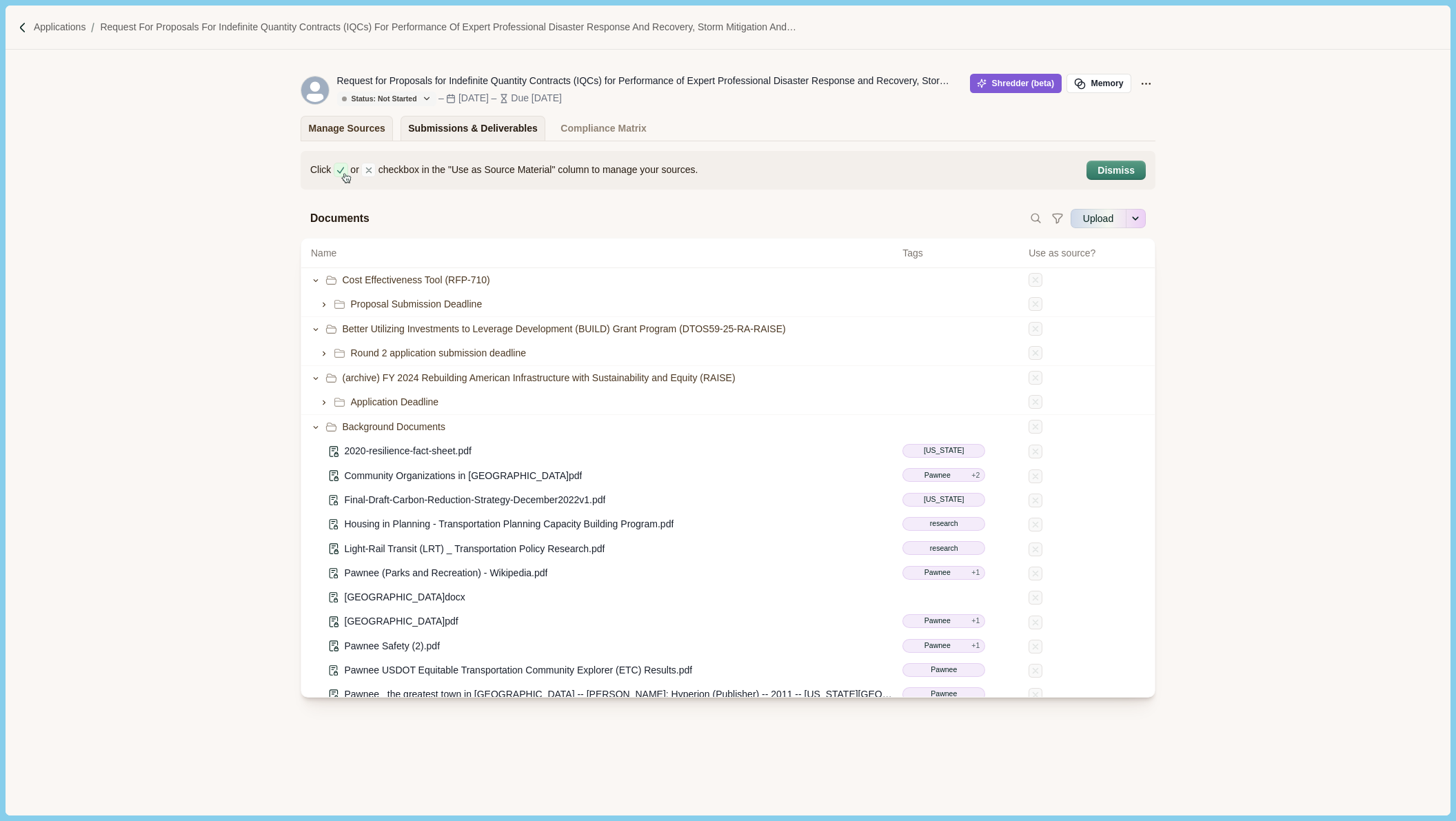
click at [464, 126] on div "Submissions & Deliverables" at bounding box center [472, 128] width 130 height 24
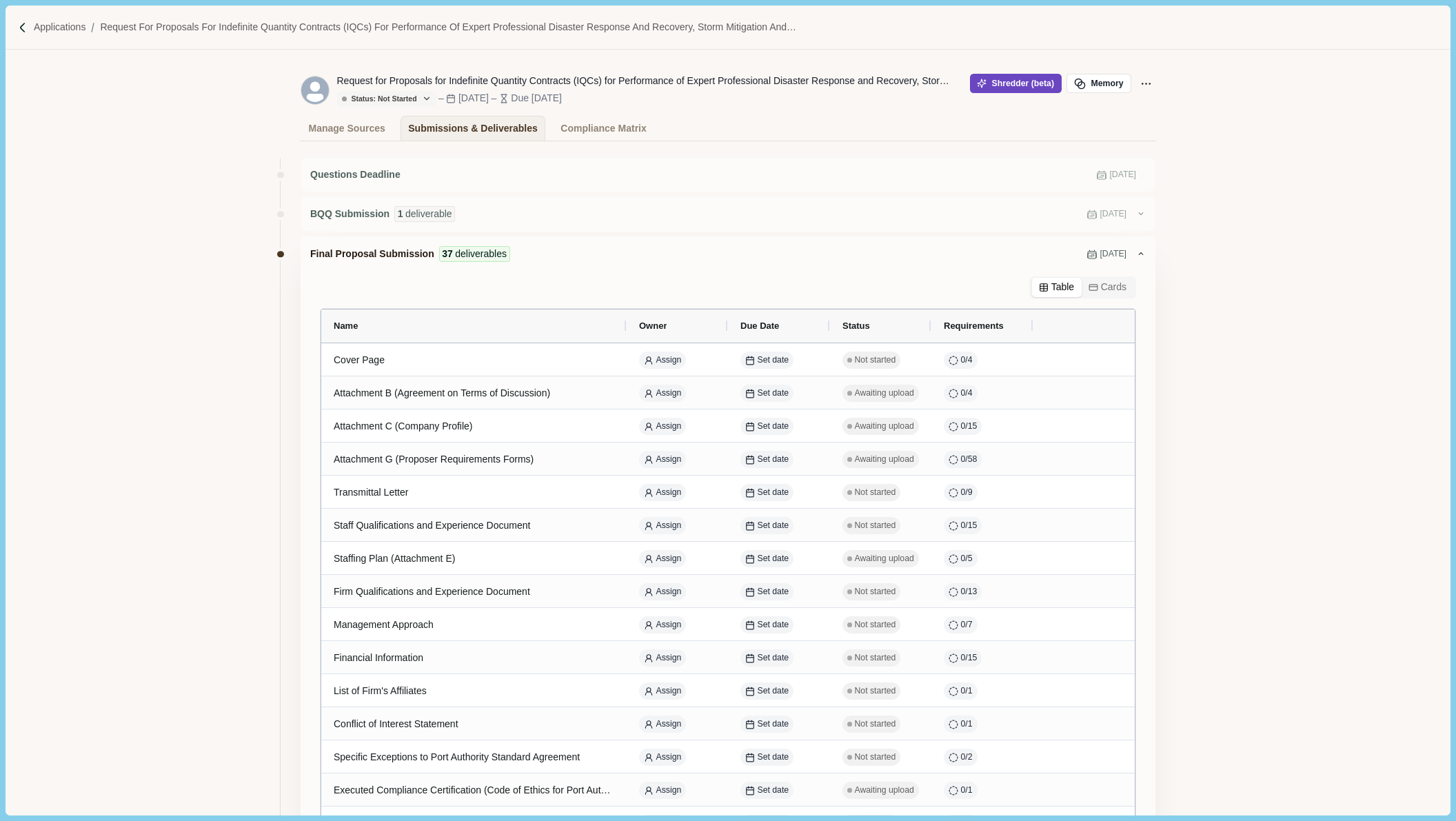
click at [1005, 83] on button "Shredder (beta)" at bounding box center [1016, 83] width 92 height 19
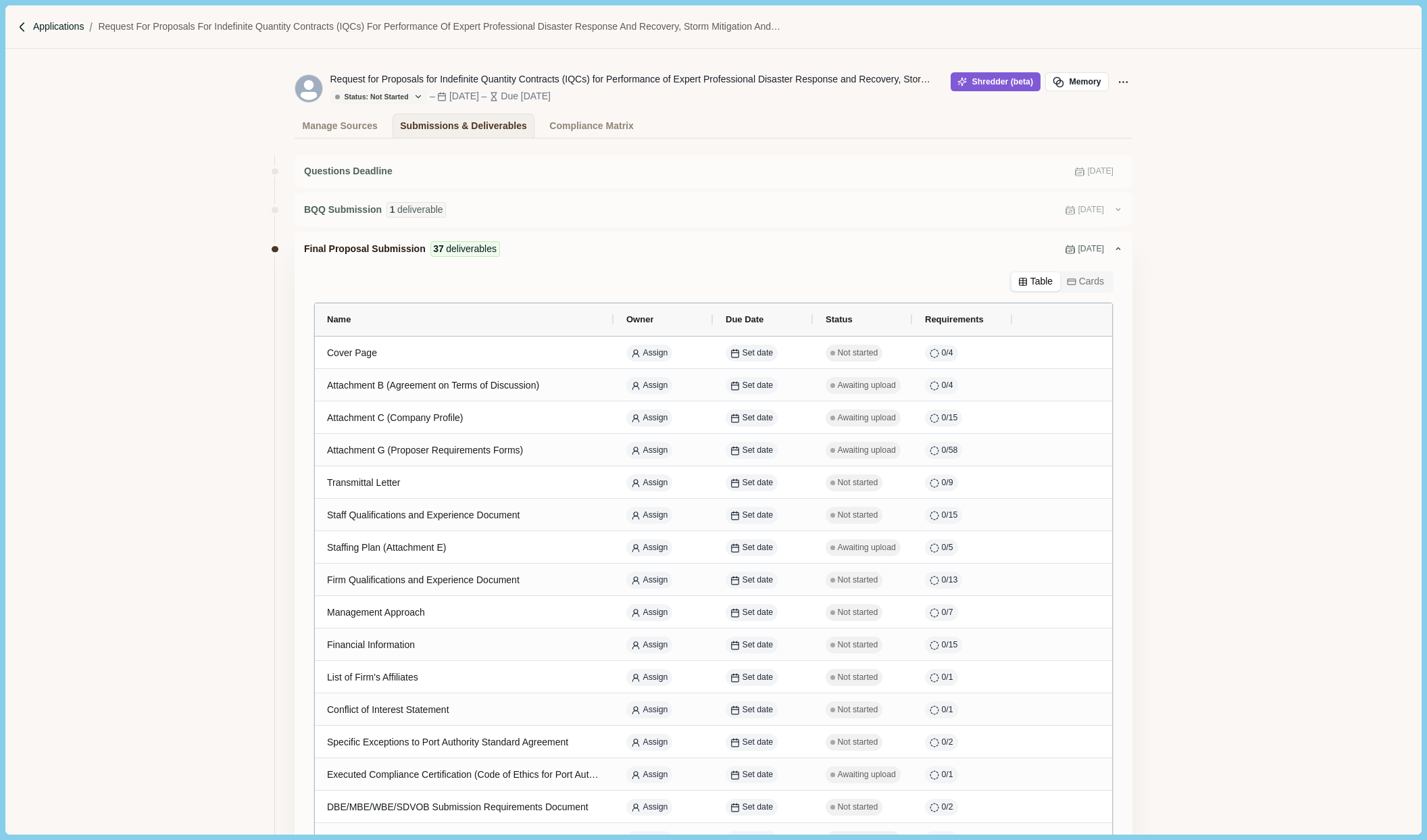
click at [51, 28] on p "Applications" at bounding box center [58, 27] width 51 height 15
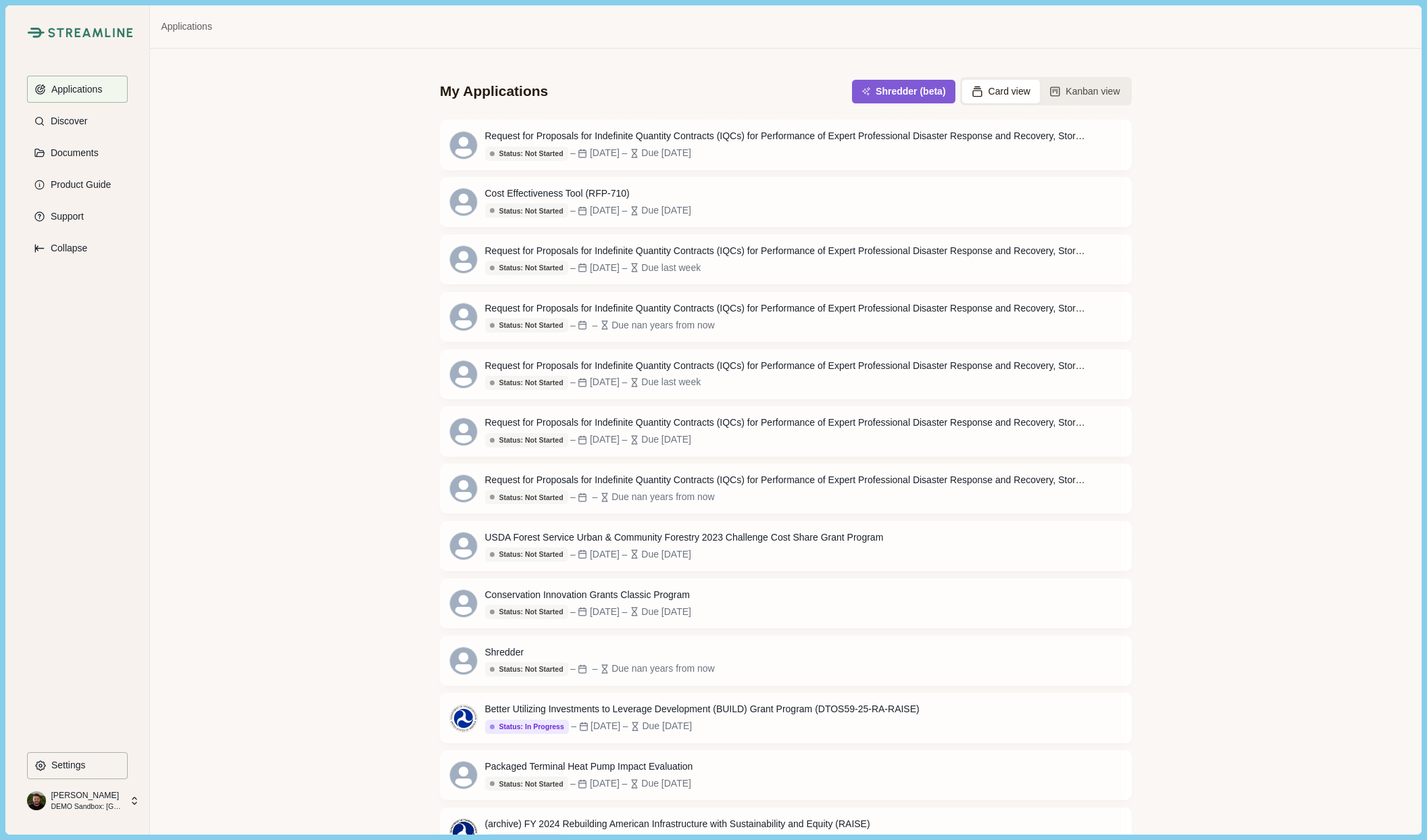
click at [117, 795] on p "[PERSON_NAME]" at bounding box center [87, 795] width 71 height 12
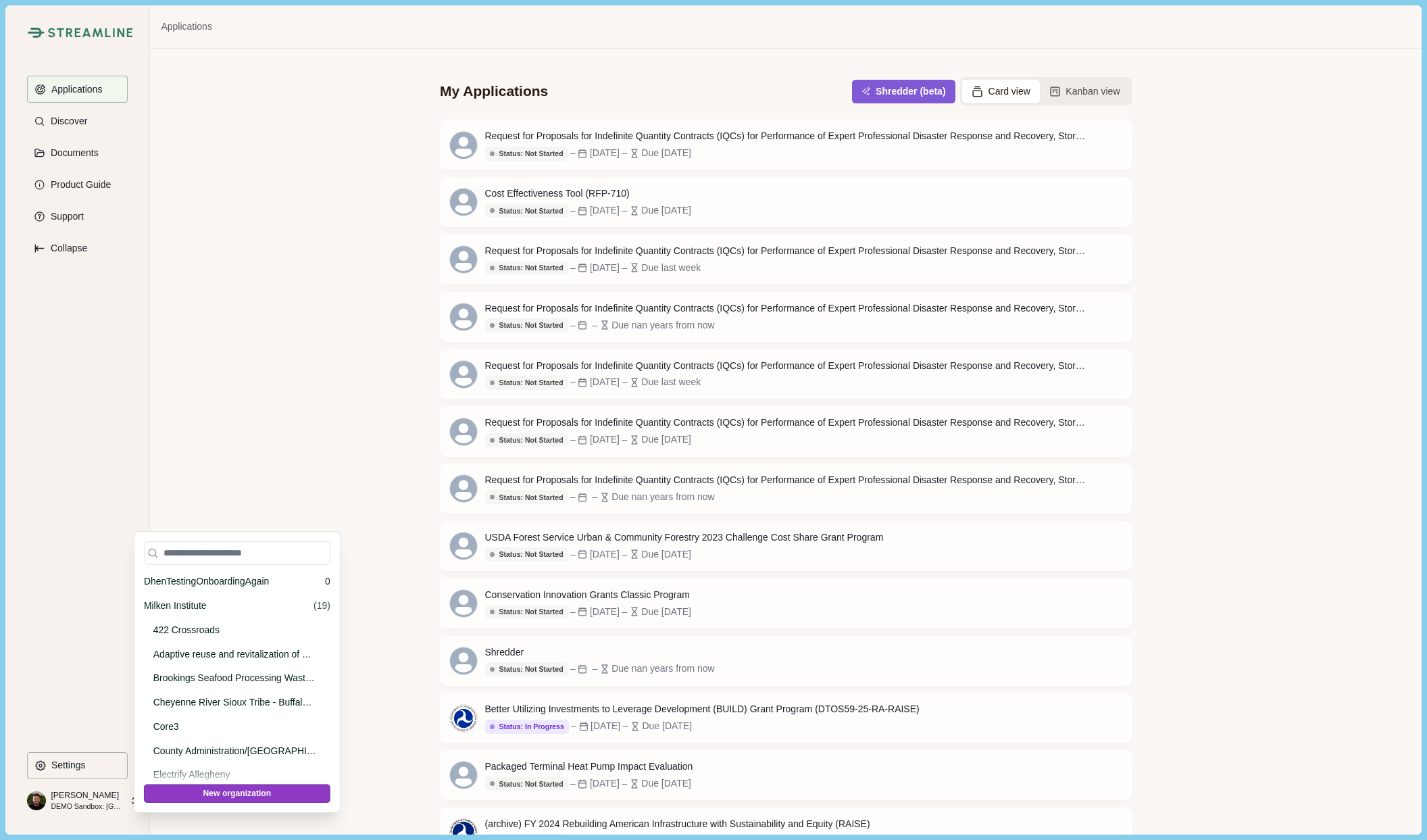
scroll to position [15615, 0]
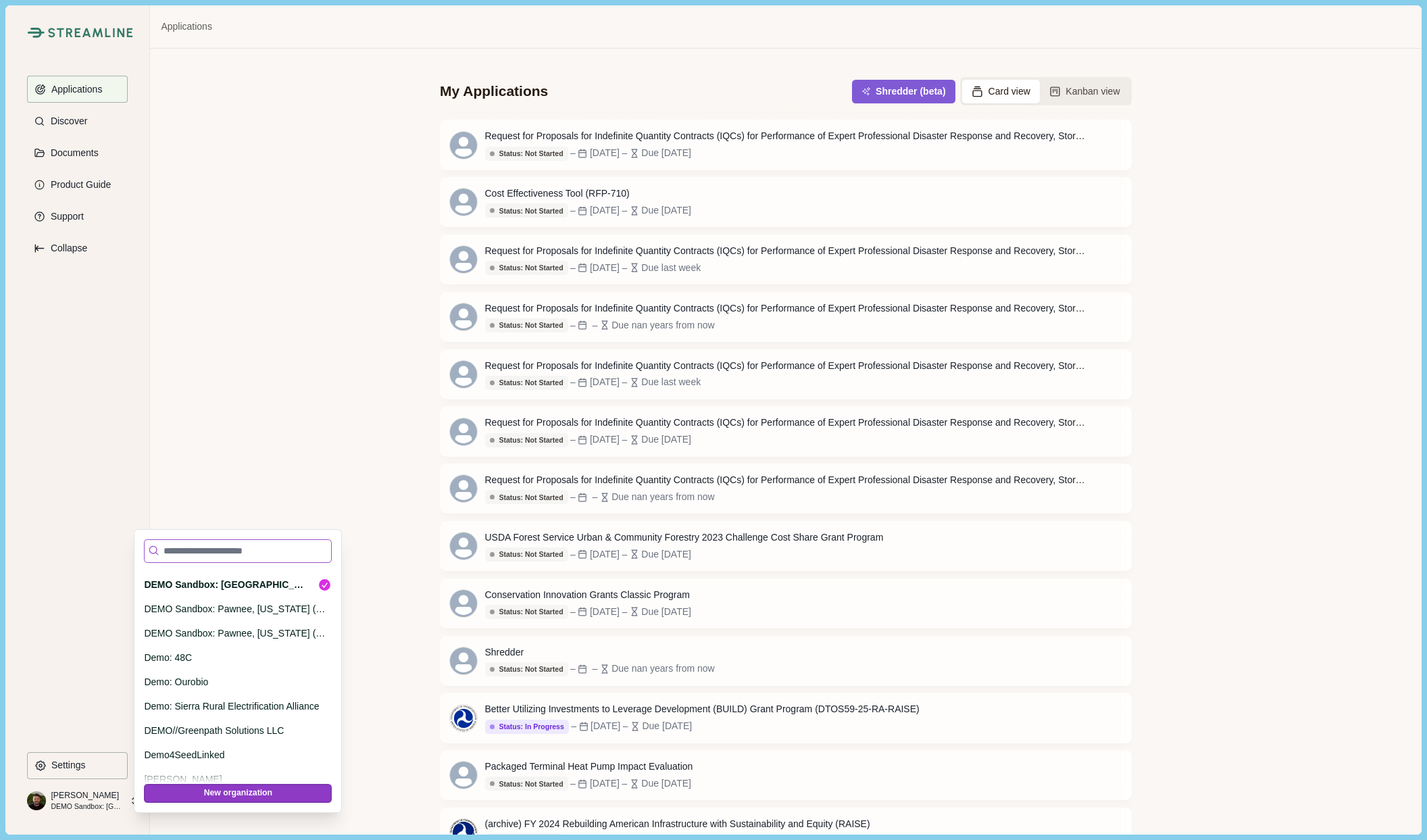
click at [197, 555] on input at bounding box center [238, 551] width 188 height 24
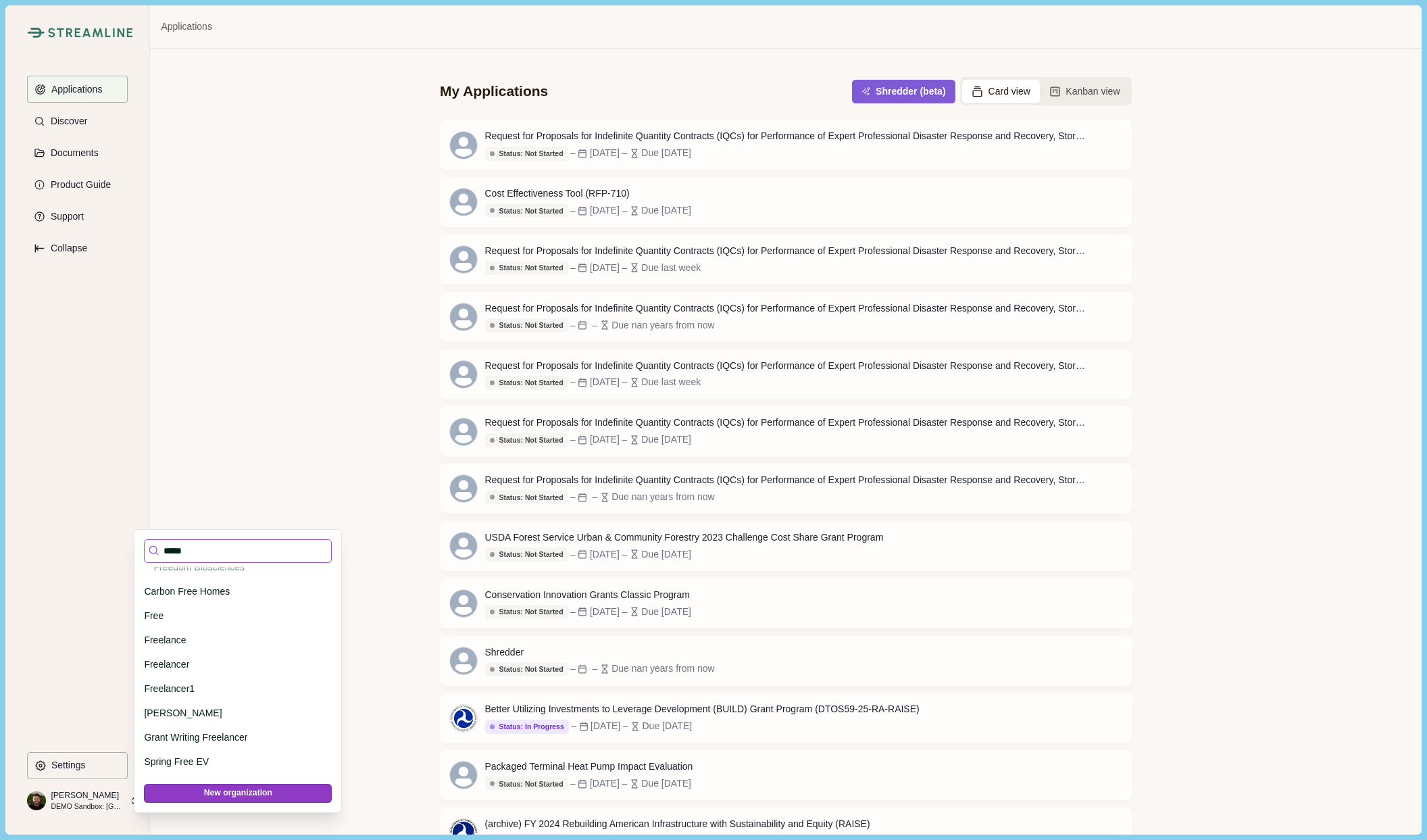
scroll to position [0, 0]
type input "*****"
click at [188, 610] on p "Freedom Biosciences" at bounding box center [235, 604] width 165 height 15
